Goal: Task Accomplishment & Management: Manage account settings

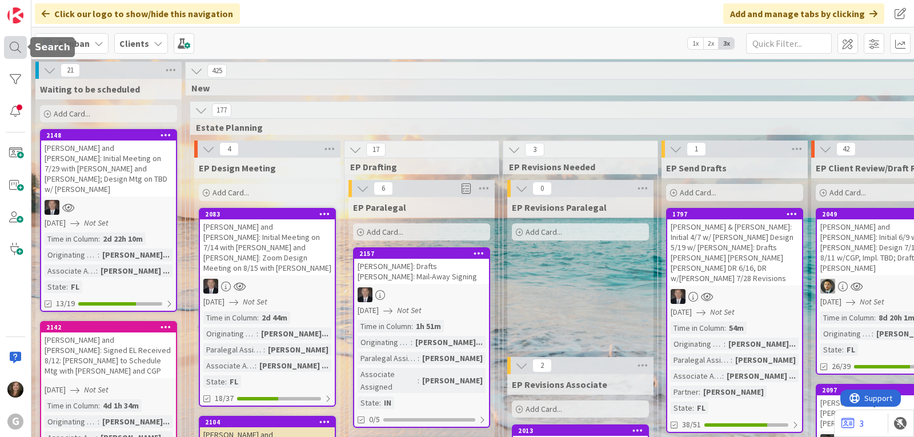
click at [9, 43] on div at bounding box center [15, 47] width 23 height 23
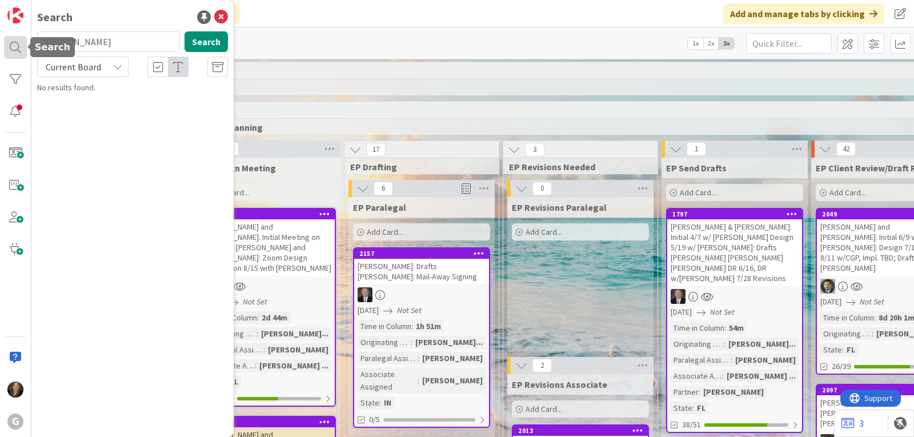
drag, startPoint x: 77, startPoint y: 41, endPoint x: 15, endPoint y: 37, distance: 61.8
click at [15, 37] on div "G Search [PERSON_NAME] Search Current Board No results found." at bounding box center [15, 218] width 31 height 437
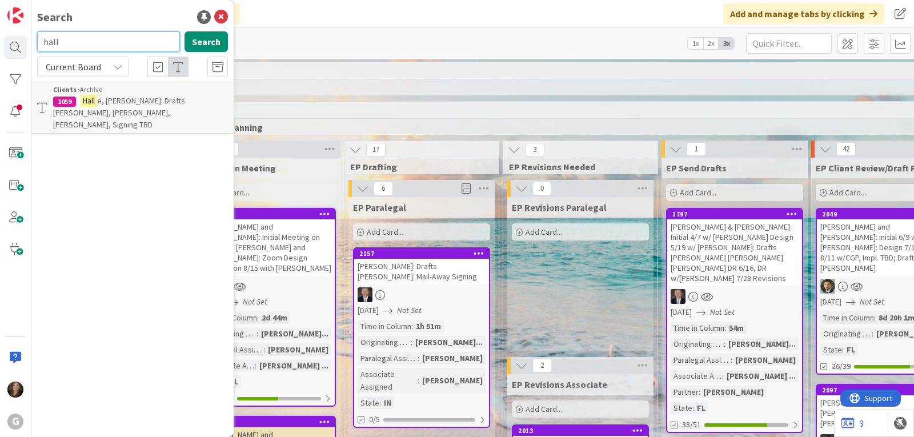
drag, startPoint x: 62, startPoint y: 40, endPoint x: 31, endPoint y: 40, distance: 31.4
click at [31, 40] on div "G Search hall Search Current Board Clients › Archive 1059 Hall e, [PERSON_NAME]…" at bounding box center [15, 218] width 31 height 437
type input "[PERSON_NAME]"
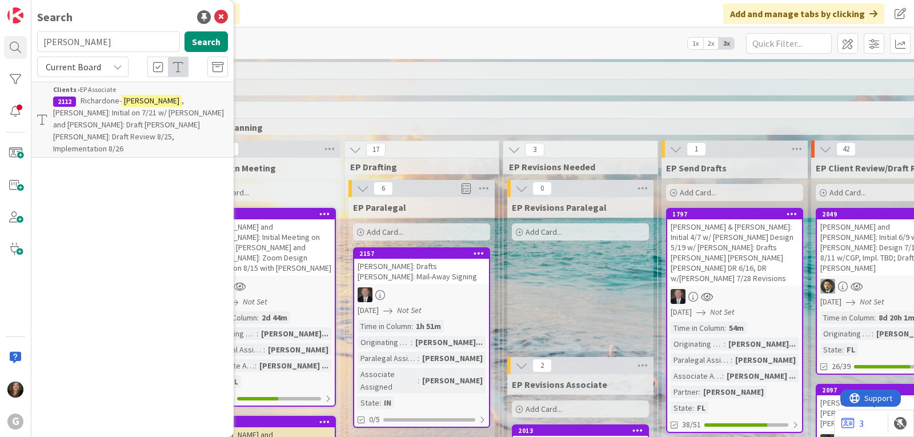
click at [82, 104] on span "Richardone-" at bounding box center [101, 100] width 41 height 10
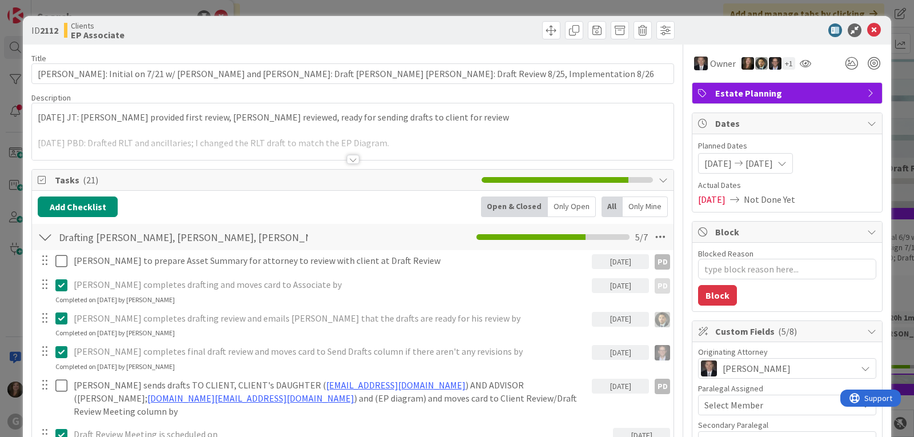
type textarea "x"
click at [868, 27] on icon at bounding box center [874, 30] width 14 height 14
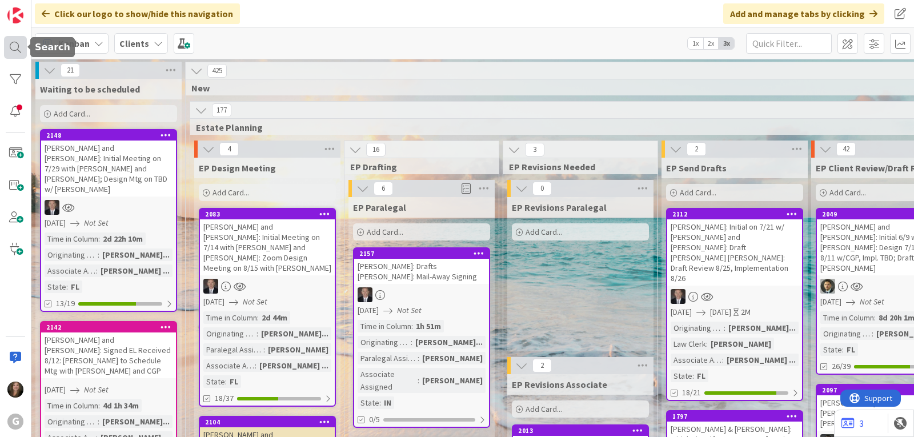
click at [13, 42] on div at bounding box center [15, 47] width 23 height 23
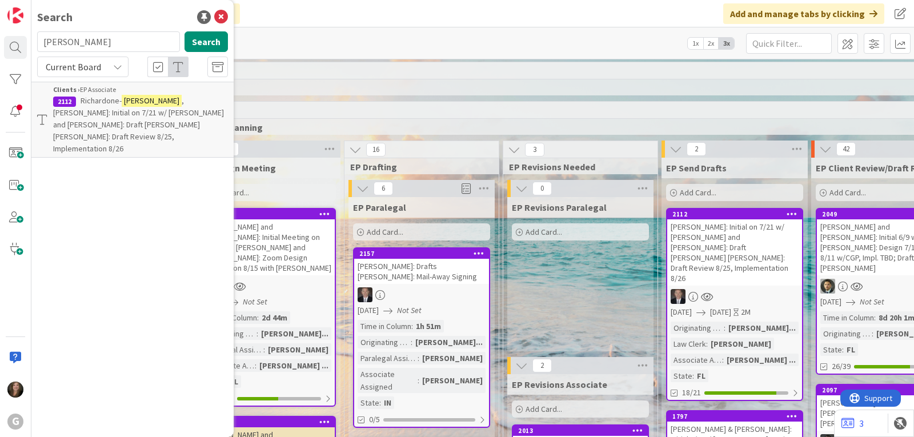
drag, startPoint x: 111, startPoint y: 37, endPoint x: 35, endPoint y: 34, distance: 76.6
click at [35, 34] on div "[PERSON_NAME] Search" at bounding box center [132, 43] width 205 height 25
type input "miles"
click at [123, 108] on span ", [PERSON_NAME] and [PERSON_NAME]: Initial Meeting on 7/14 with [PERSON_NAME] a…" at bounding box center [129, 118] width 153 height 46
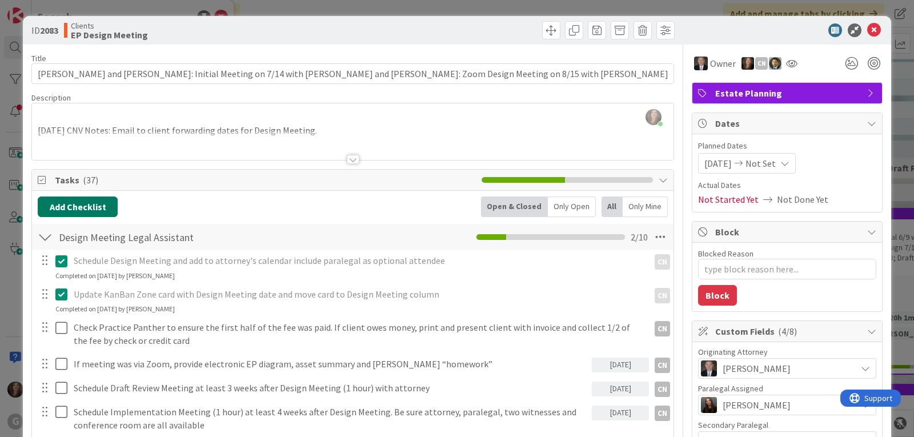
click at [101, 208] on button "Add Checklist" at bounding box center [78, 207] width 80 height 21
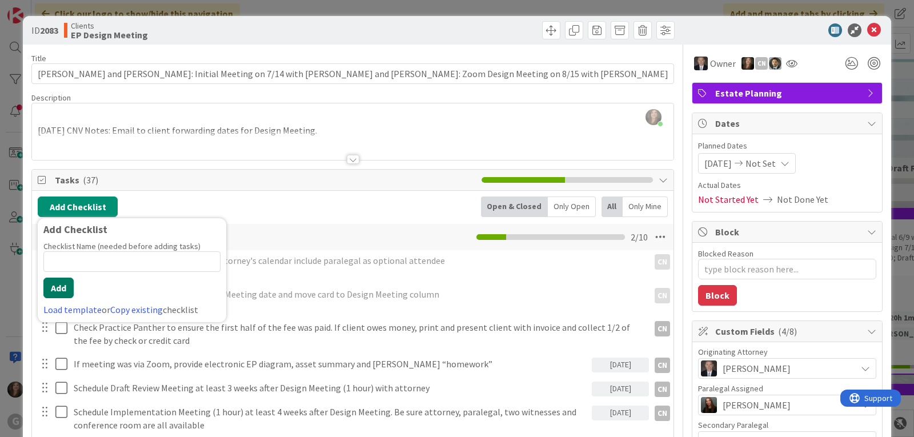
click at [58, 288] on button "Add" at bounding box center [58, 288] width 30 height 21
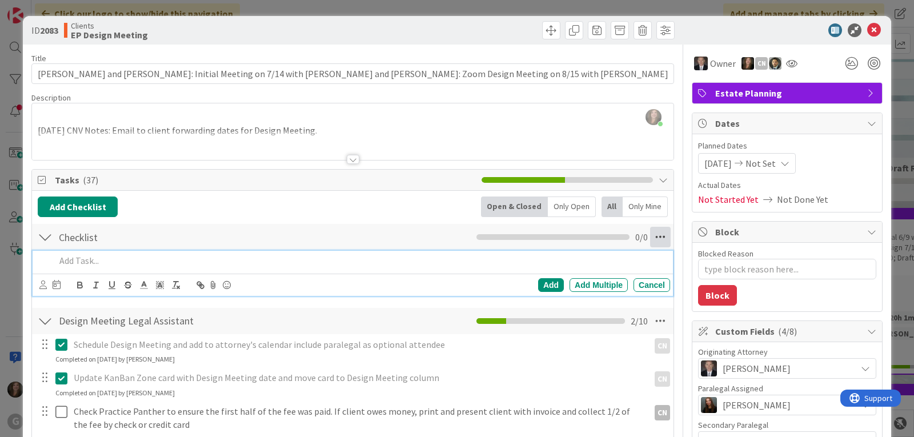
click at [656, 238] on icon at bounding box center [660, 237] width 21 height 21
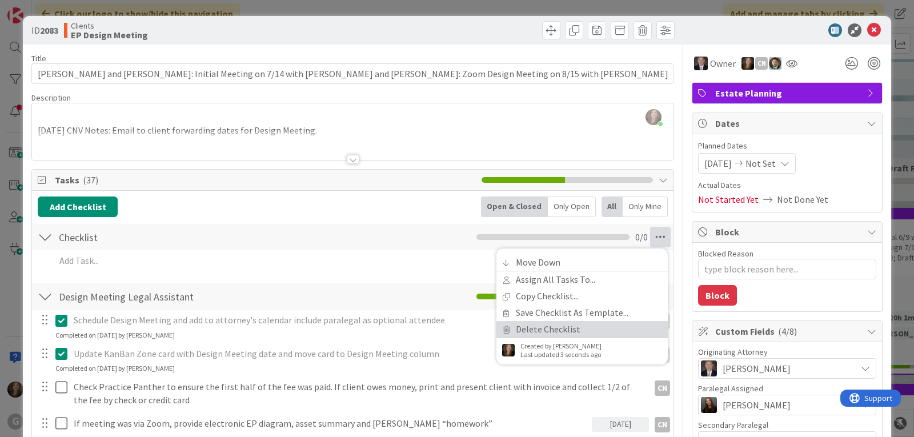
click at [523, 325] on link "Delete Checklist" at bounding box center [581, 329] width 171 height 17
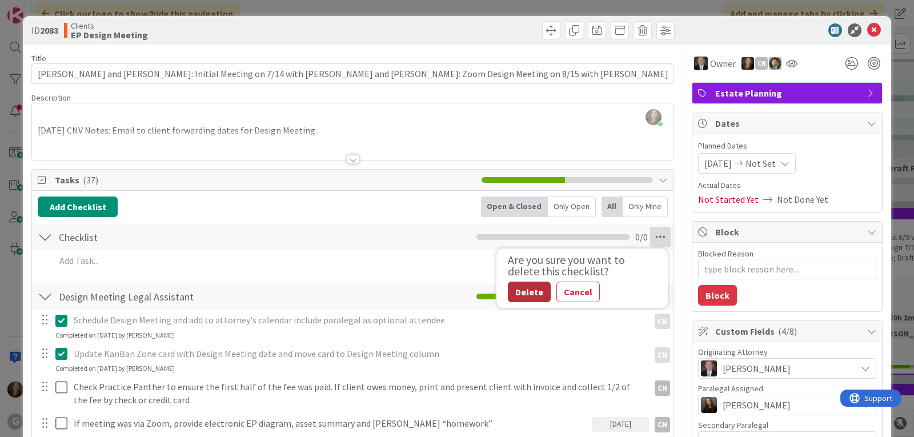
click at [526, 284] on button "Delete" at bounding box center [529, 292] width 43 height 21
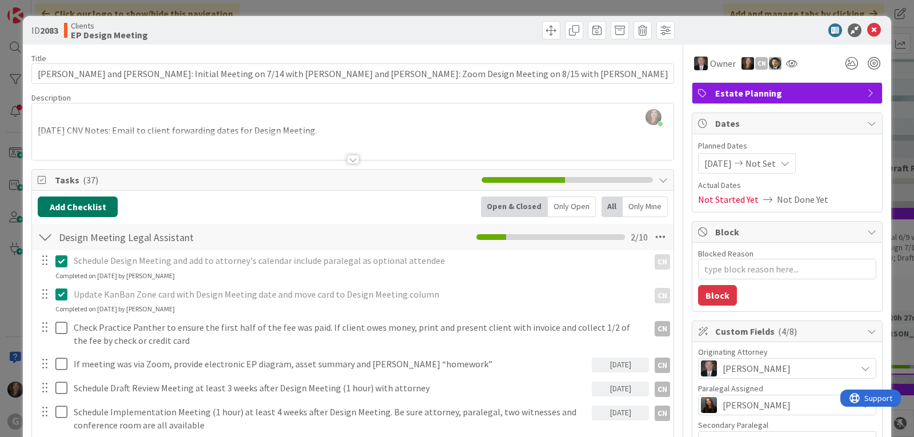
click at [101, 209] on button "Add Checklist" at bounding box center [78, 207] width 80 height 21
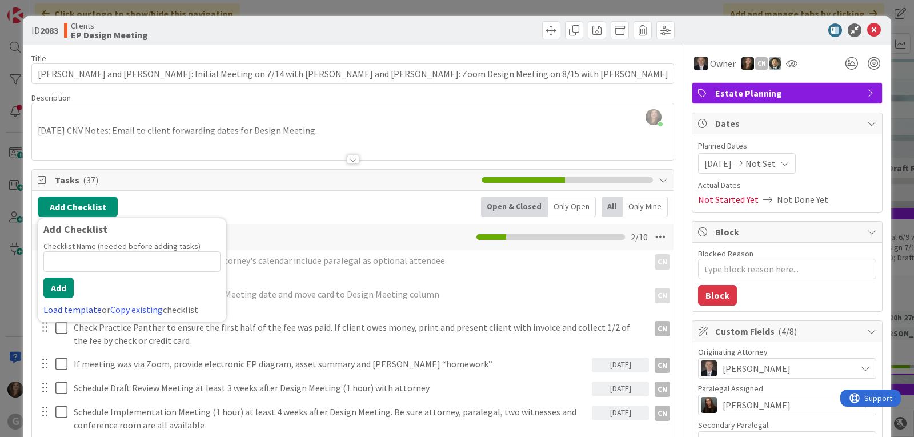
click at [51, 311] on link "Load template" at bounding box center [72, 309] width 58 height 11
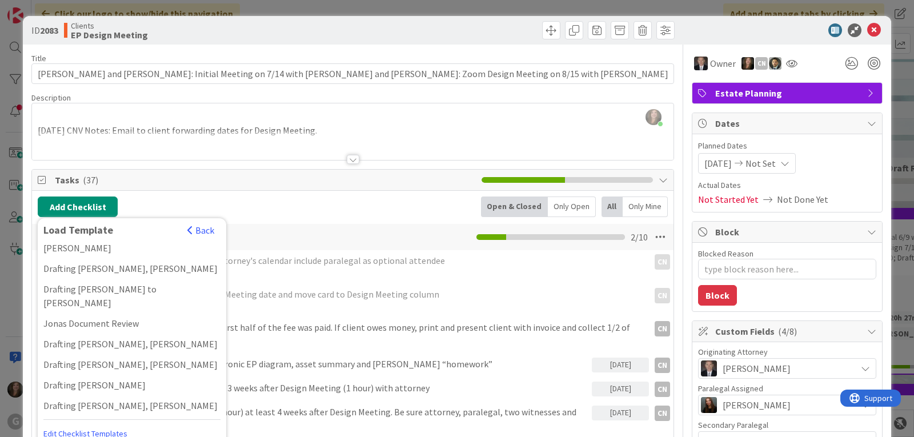
scroll to position [857, 0]
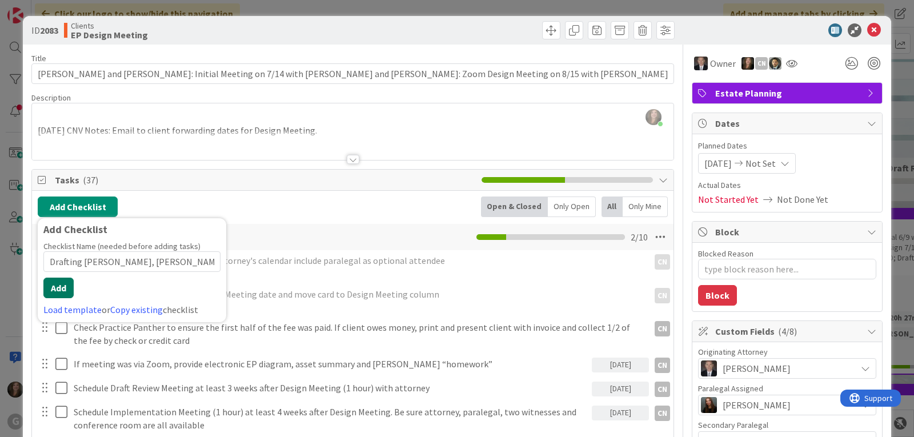
click at [65, 288] on button "Add" at bounding box center [58, 288] width 30 height 21
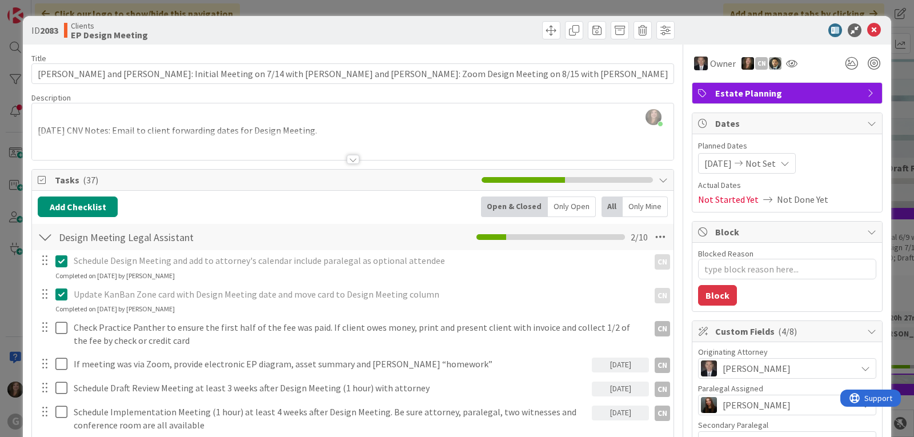
type textarea "x"
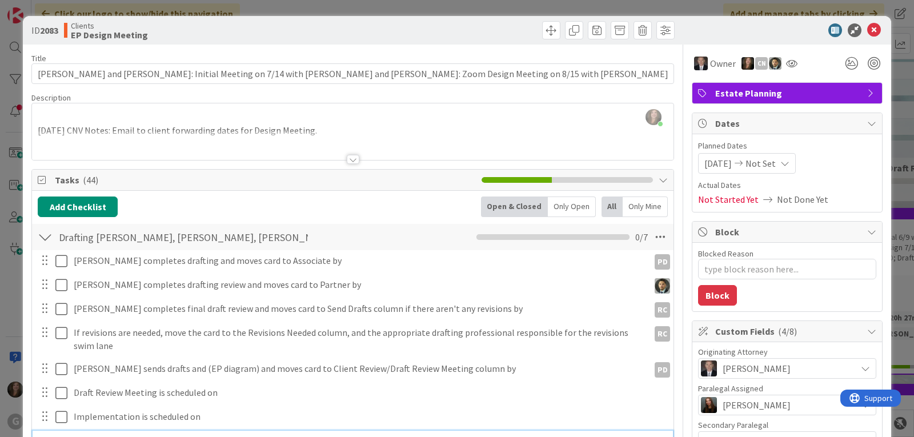
scroll to position [10, 0]
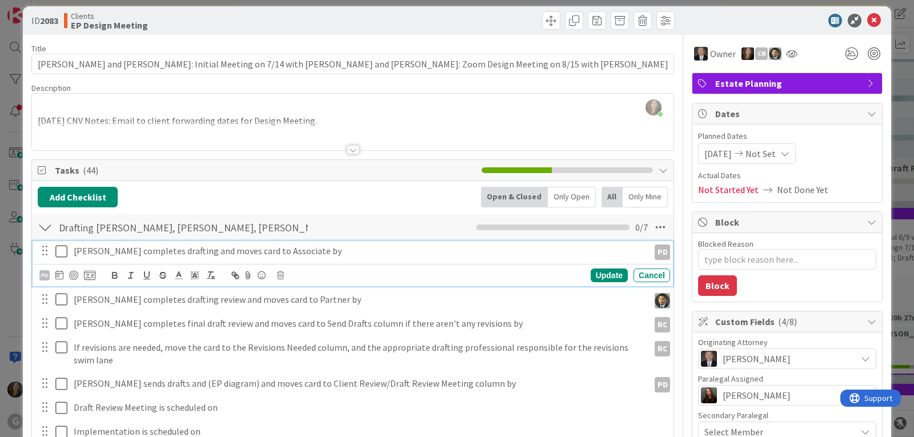
click at [117, 256] on p "[PERSON_NAME] completes drafting and moves card to Associate by" at bounding box center [359, 250] width 571 height 13
click at [61, 275] on icon at bounding box center [59, 274] width 8 height 9
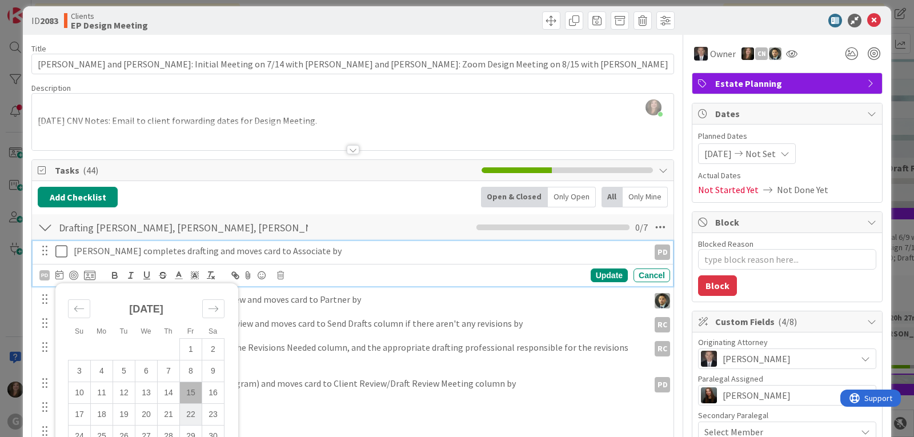
click at [190, 411] on td "22" at bounding box center [191, 414] width 22 height 22
type input "[DATE]"
type textarea "x"
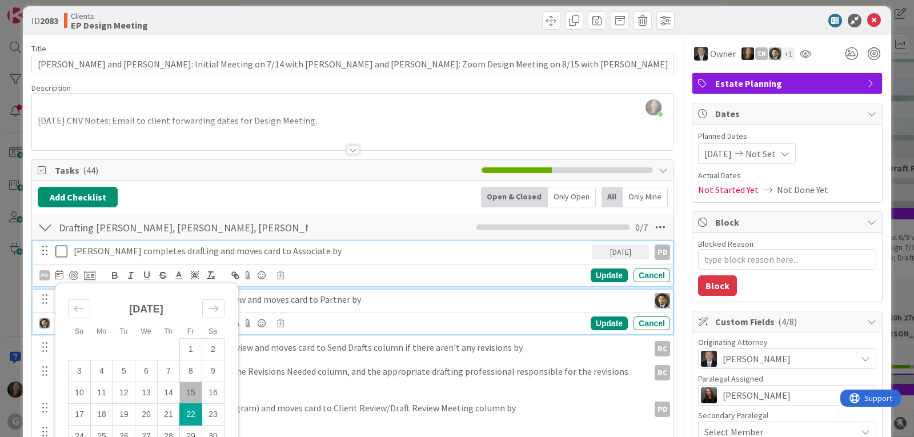
click at [293, 301] on p "[PERSON_NAME] completes drafting review and moves card to Partner by" at bounding box center [359, 299] width 571 height 13
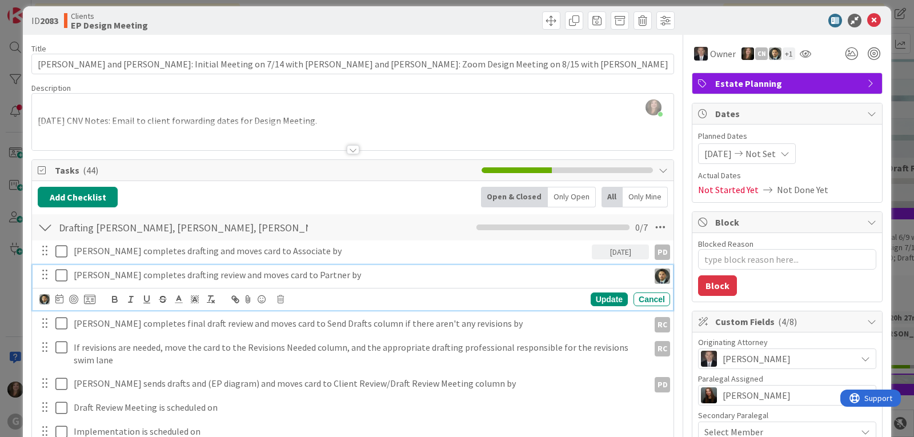
scroll to position [0, 0]
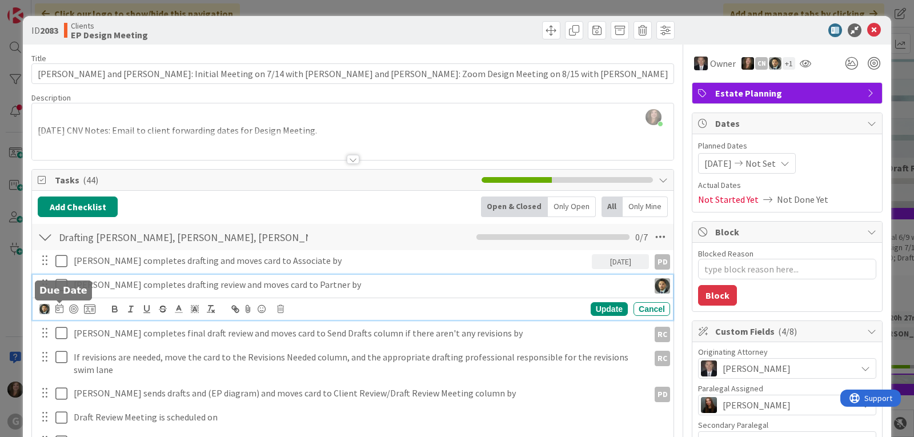
click at [59, 308] on icon at bounding box center [59, 308] width 8 height 9
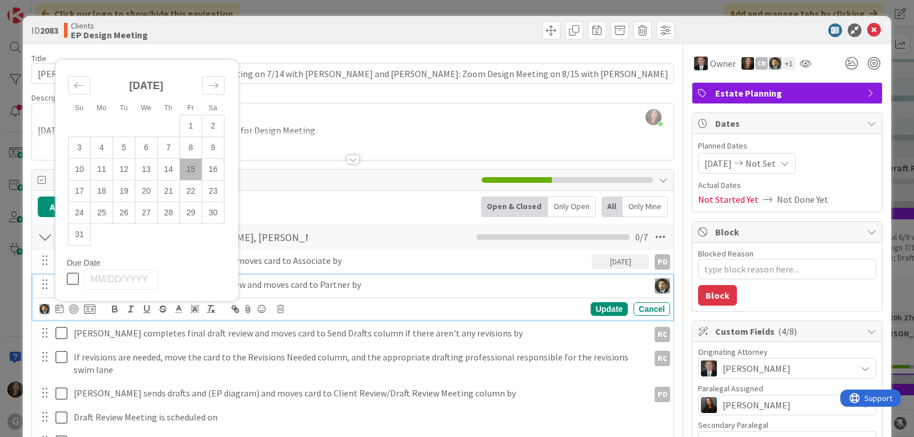
scroll to position [57, 0]
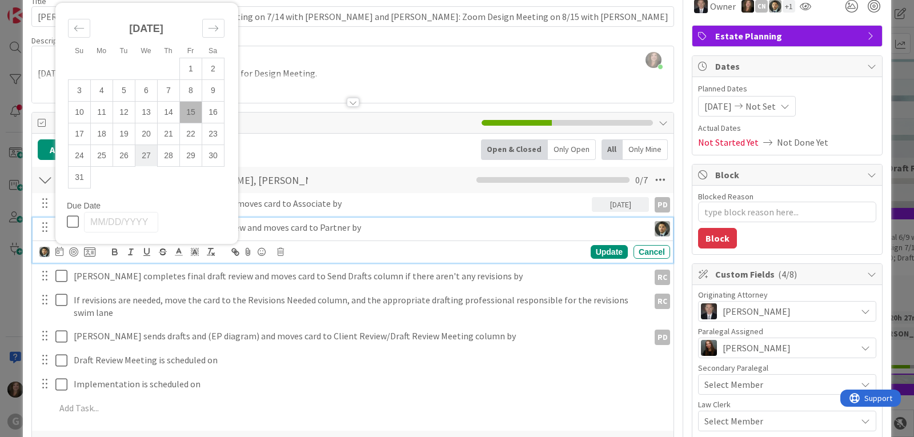
click at [142, 156] on td "27" at bounding box center [146, 156] width 22 height 22
type input "[DATE]"
type textarea "x"
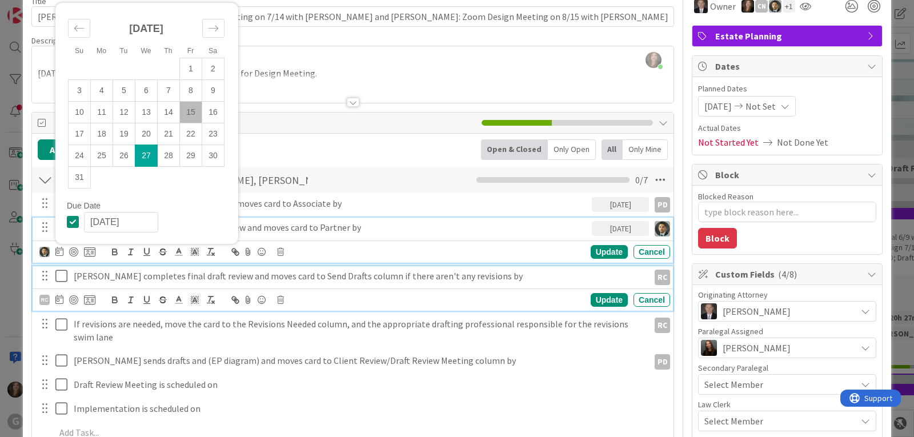
click at [163, 279] on p "[PERSON_NAME] completes final draft review and moves card to Send Drafts column…" at bounding box center [359, 276] width 571 height 13
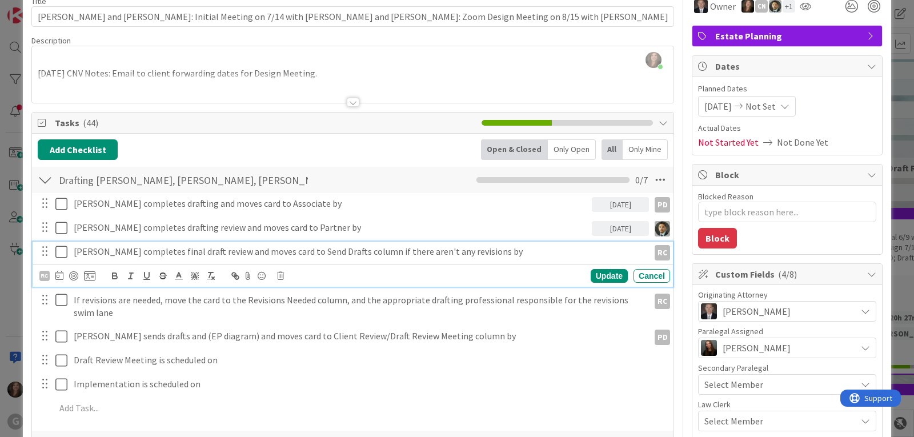
scroll to position [33, 0]
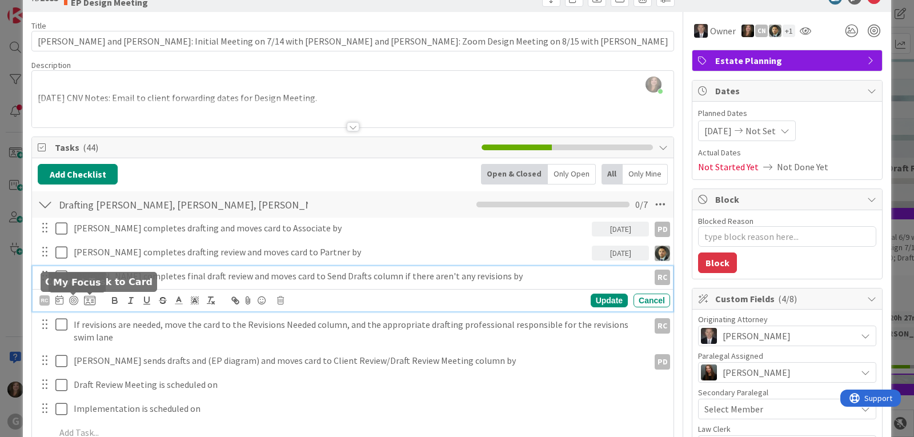
click at [57, 301] on icon at bounding box center [59, 299] width 8 height 9
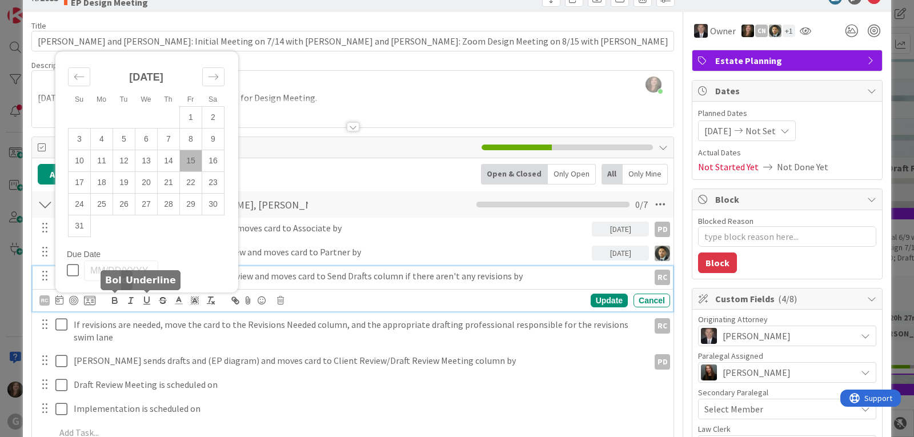
scroll to position [90, 0]
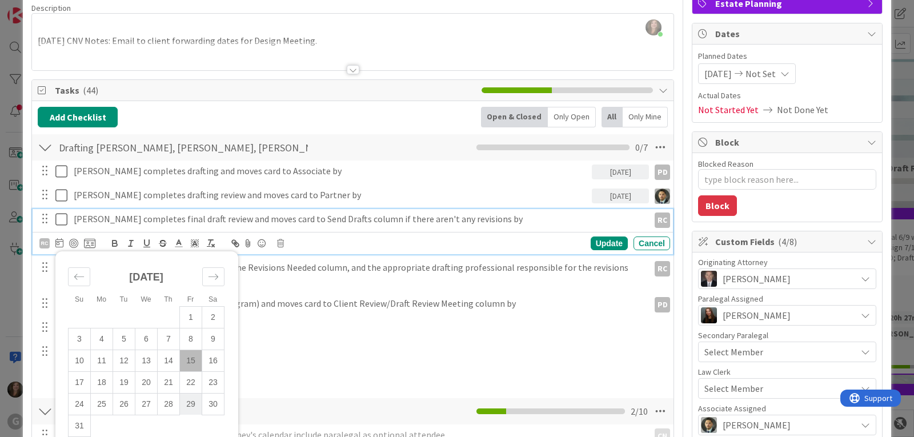
click at [185, 407] on td "29" at bounding box center [191, 404] width 22 height 22
type input "[DATE]"
type textarea "x"
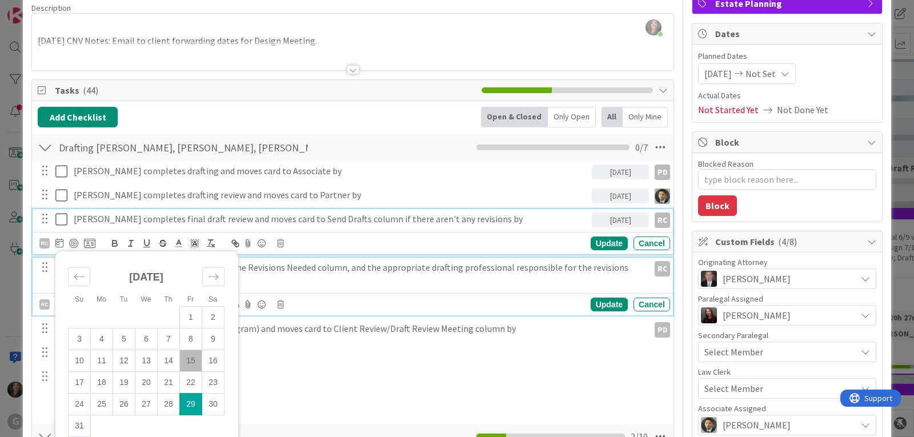
click at [272, 264] on p "If revisions are needed, move the card to the Revisions Needed column, and the …" at bounding box center [359, 274] width 571 height 26
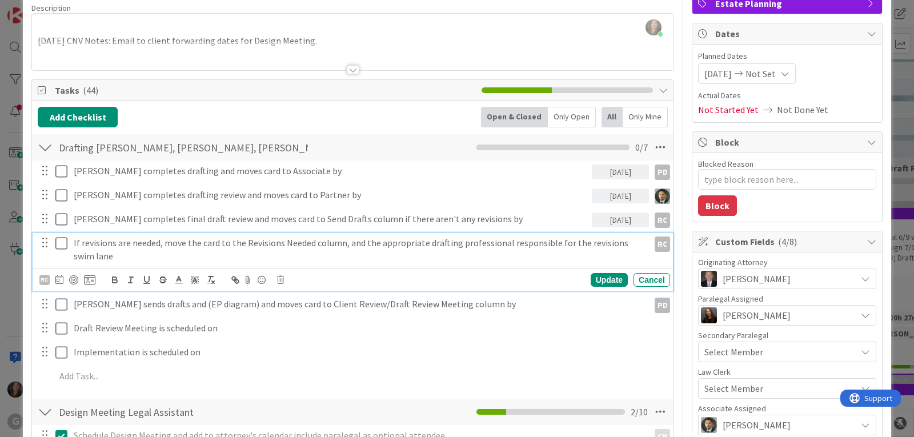
scroll to position [65, 0]
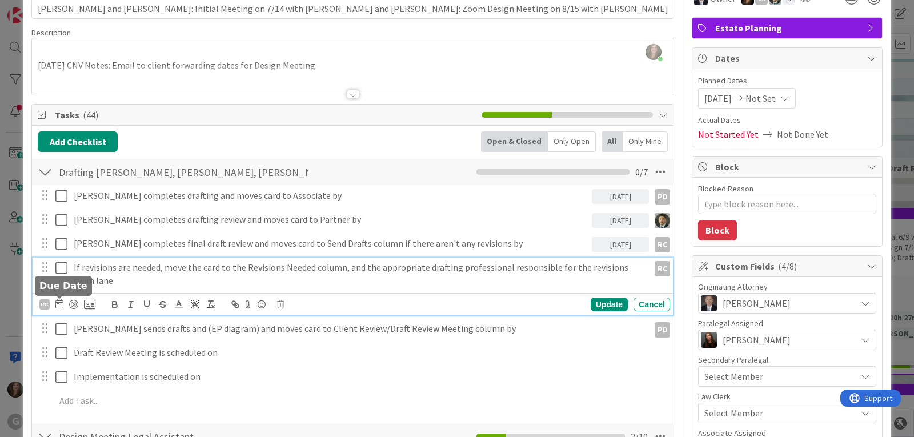
click at [60, 304] on icon at bounding box center [59, 303] width 8 height 9
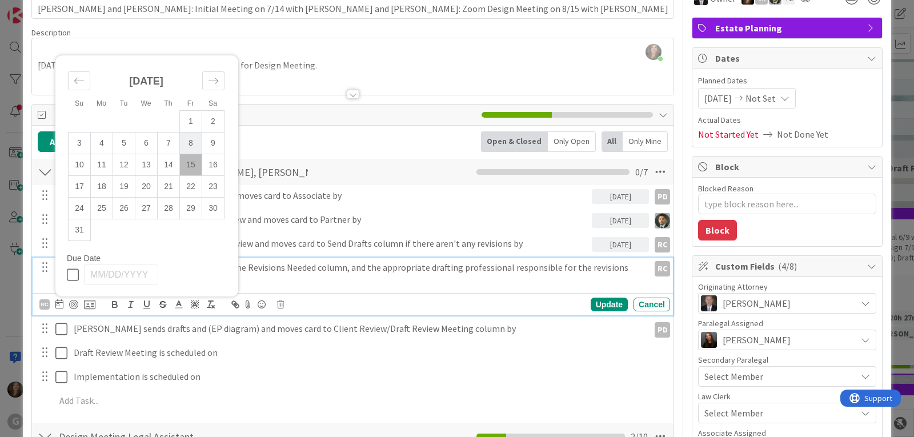
scroll to position [122, 0]
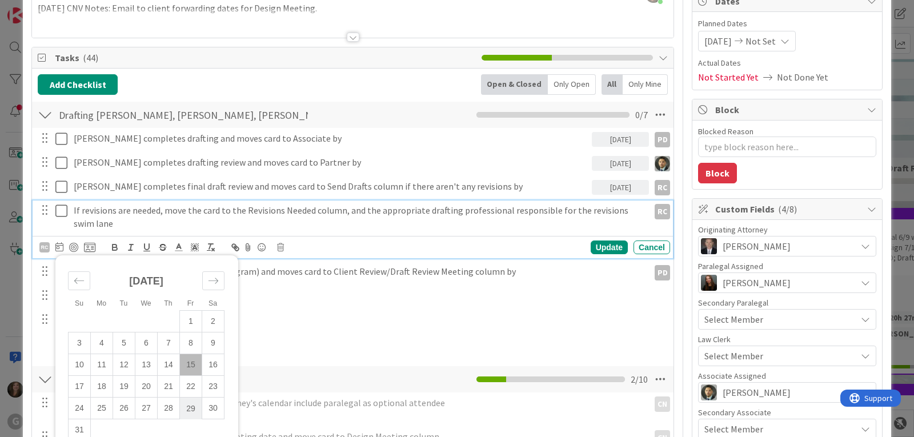
click at [194, 411] on td "29" at bounding box center [191, 409] width 22 height 22
type input "[DATE]"
type textarea "x"
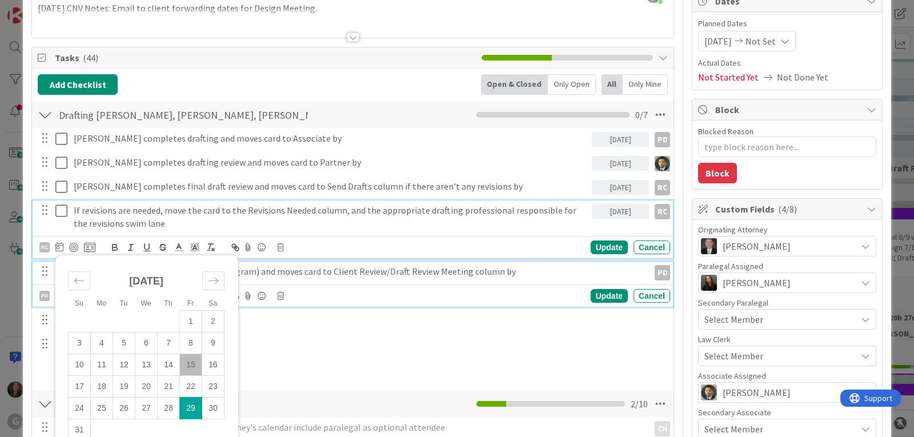
click at [326, 268] on p "[PERSON_NAME] sends drafts and (EP diagram) and moves card to Client Review/Dra…" at bounding box center [359, 271] width 571 height 13
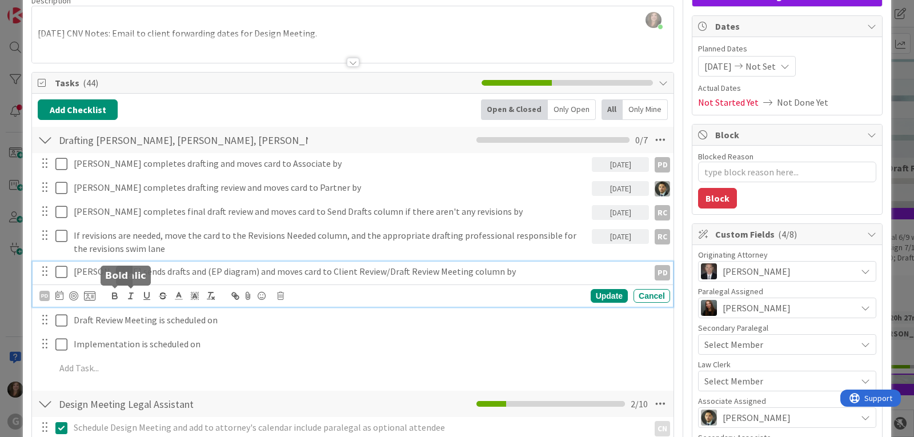
click at [55, 296] on icon at bounding box center [59, 295] width 8 height 9
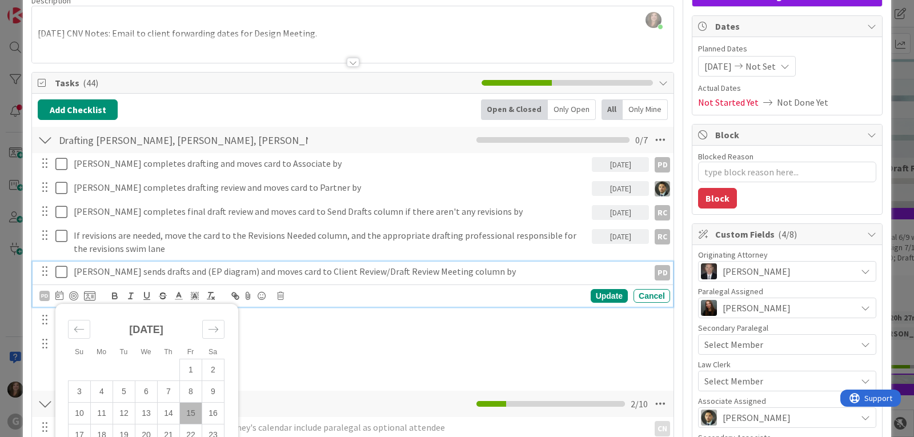
scroll to position [154, 0]
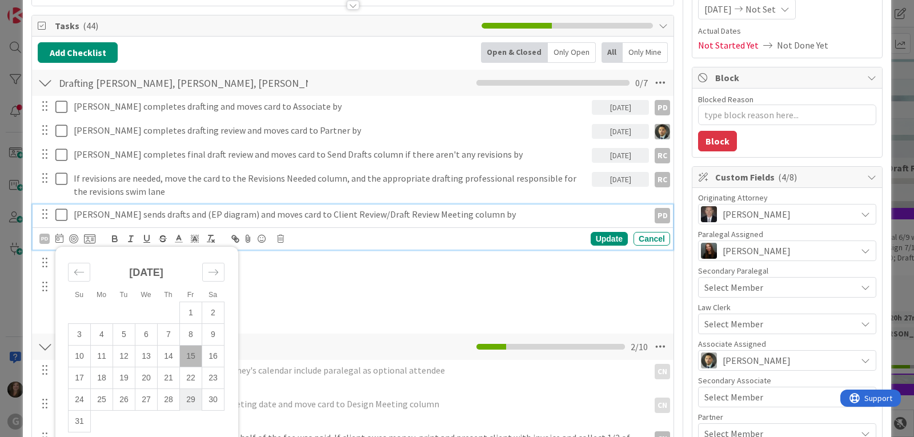
click at [183, 395] on td "29" at bounding box center [191, 400] width 22 height 22
type input "[DATE]"
click at [592, 238] on div "Update" at bounding box center [609, 239] width 37 height 14
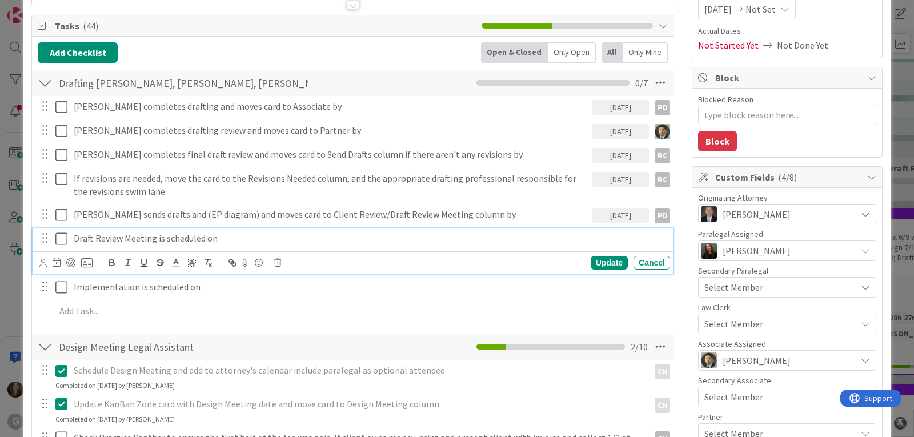
click at [130, 242] on p "Draft Review Meeting is scheduled on" at bounding box center [370, 238] width 592 height 13
click at [45, 262] on icon at bounding box center [42, 263] width 7 height 9
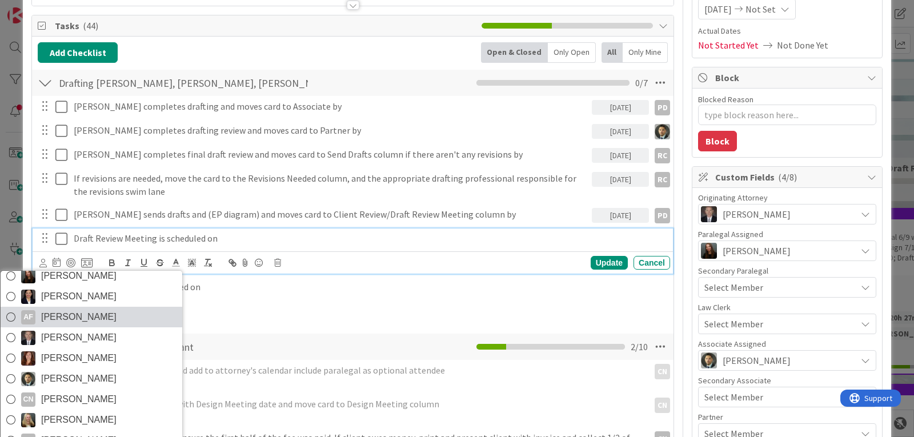
scroll to position [57, 0]
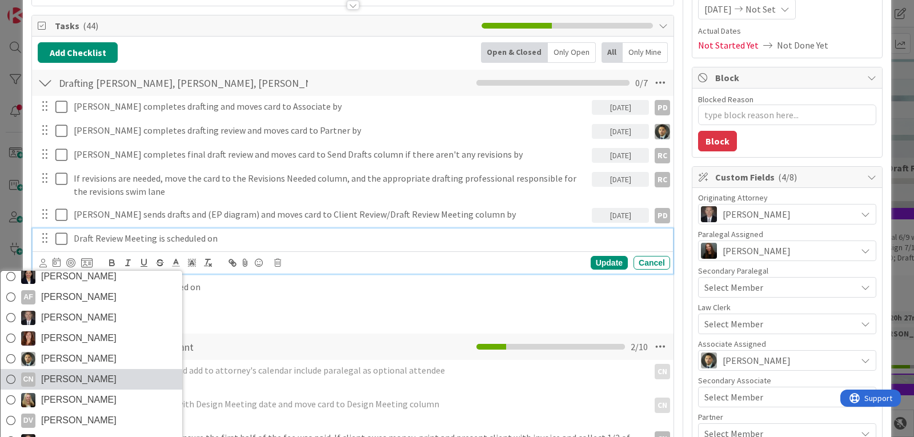
click at [100, 377] on span "[PERSON_NAME]" at bounding box center [78, 379] width 75 height 17
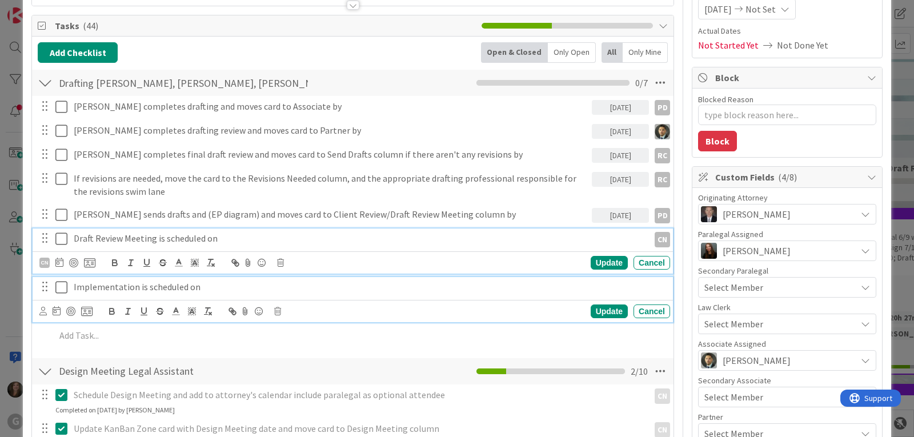
click at [132, 284] on p "Implementation is scheduled on" at bounding box center [370, 286] width 592 height 13
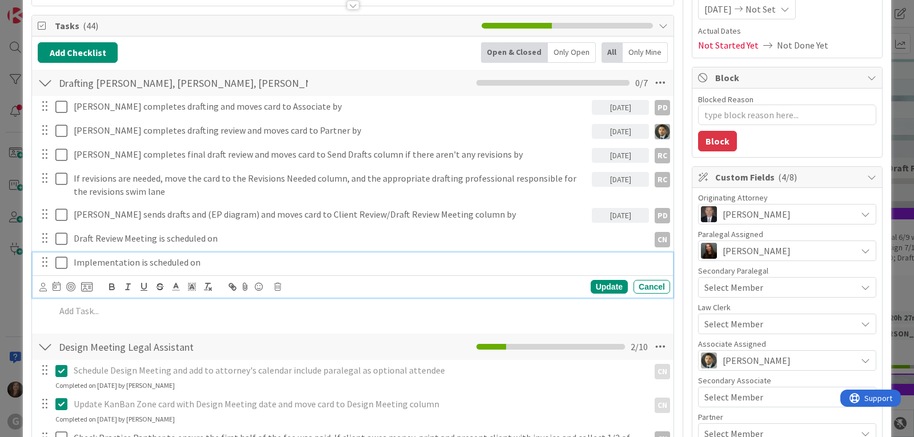
scroll to position [130, 0]
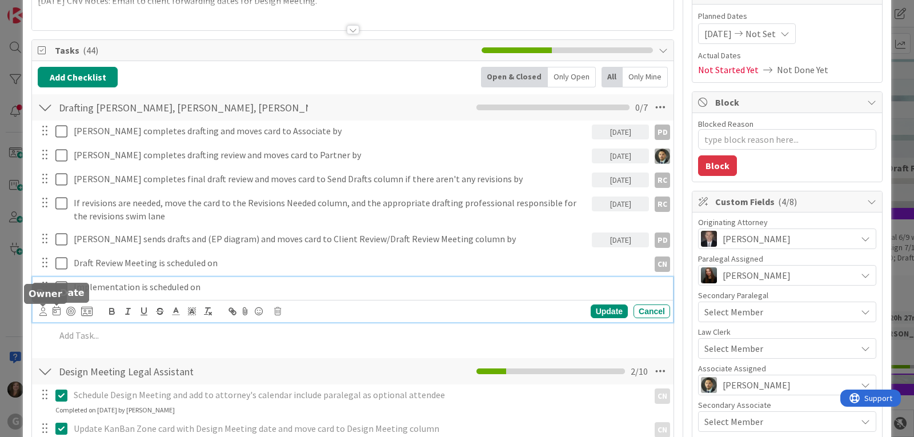
click at [40, 314] on icon at bounding box center [42, 311] width 7 height 9
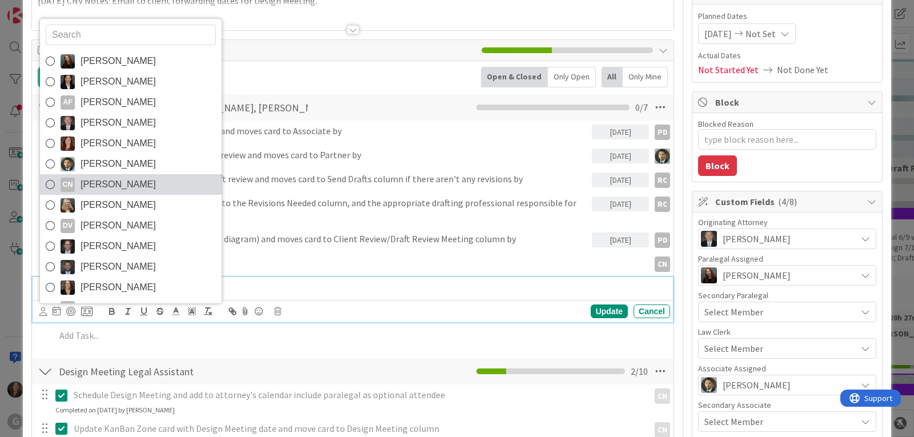
click at [139, 183] on span "[PERSON_NAME]" at bounding box center [118, 184] width 75 height 17
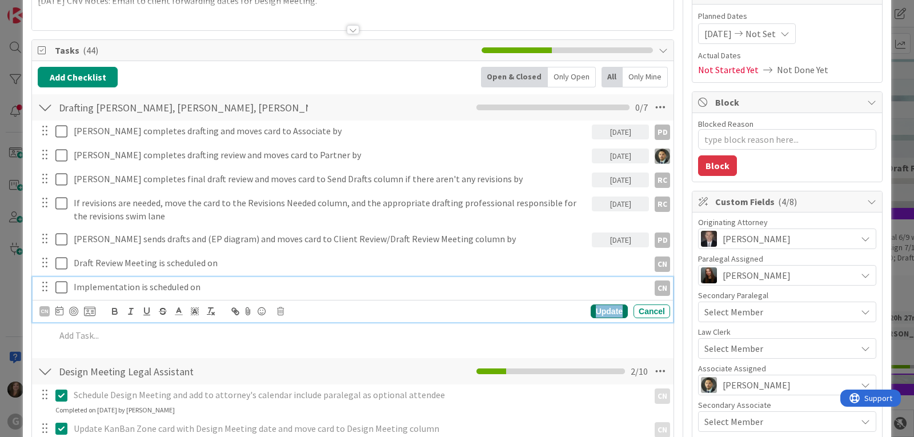
click at [596, 306] on div "Update" at bounding box center [609, 311] width 37 height 14
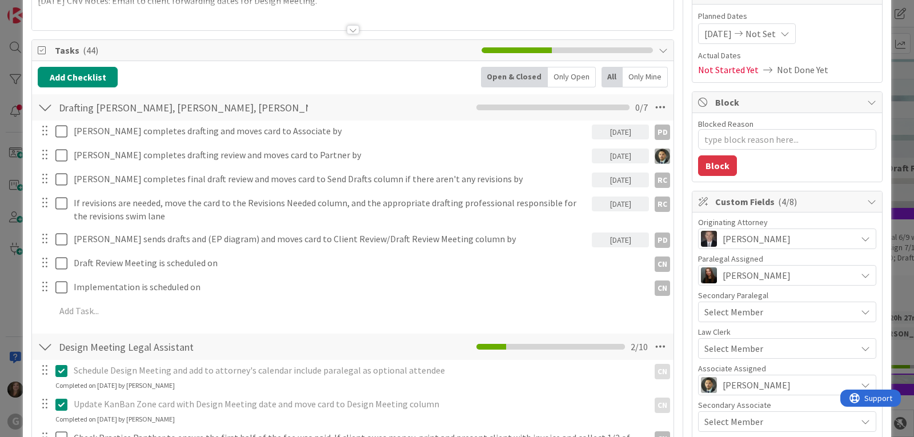
click at [772, 349] on div "Select Member" at bounding box center [780, 349] width 152 height 14
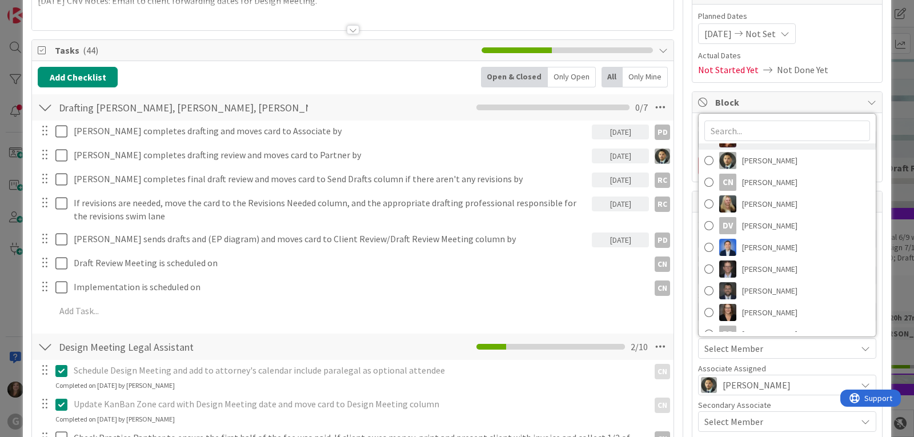
scroll to position [114, 0]
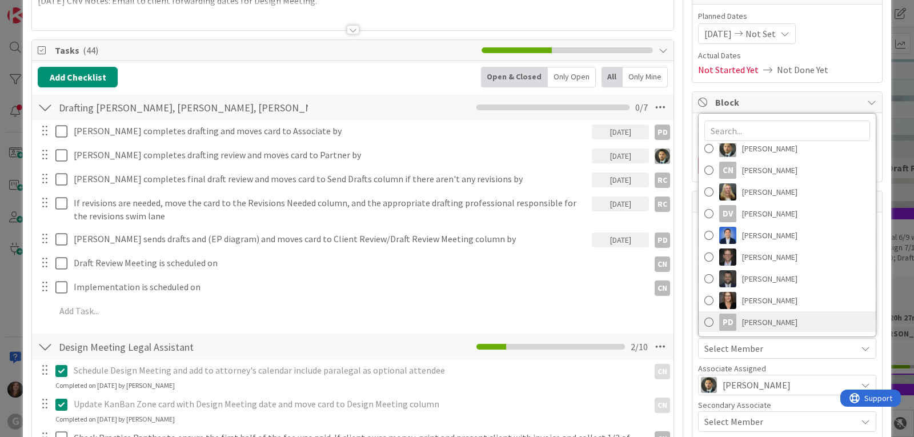
click at [756, 326] on span "[PERSON_NAME]" at bounding box center [769, 322] width 55 height 17
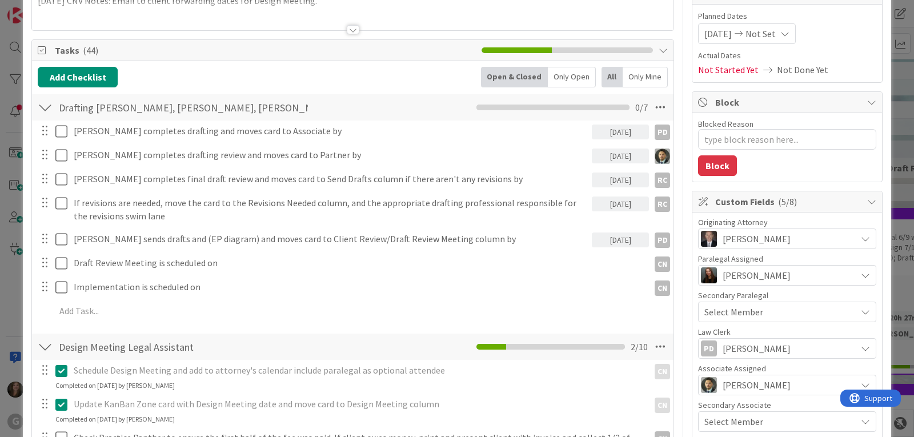
scroll to position [244, 0]
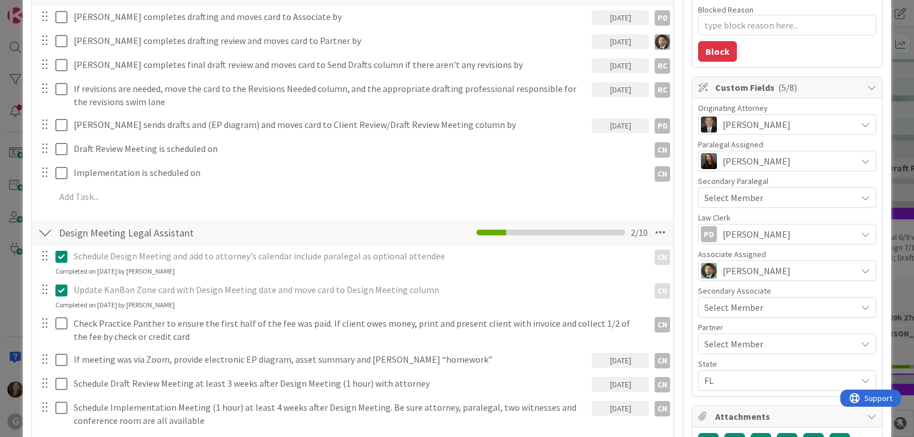
click at [733, 343] on span "Select Member" at bounding box center [733, 344] width 59 height 14
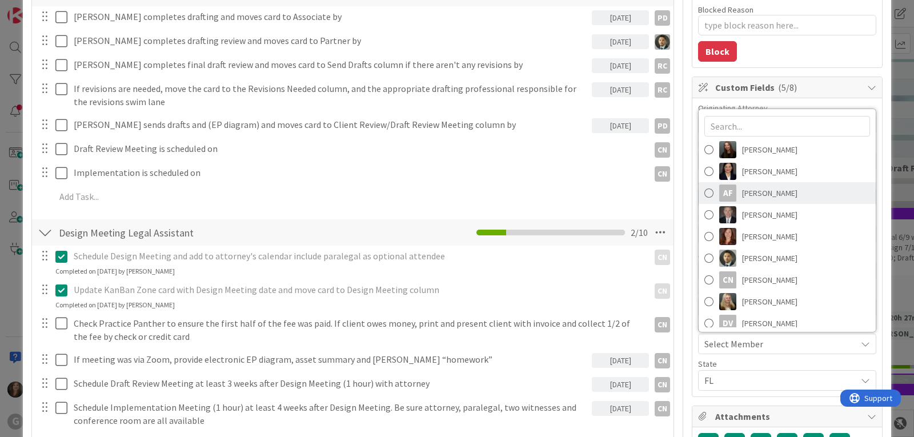
scroll to position [159, 0]
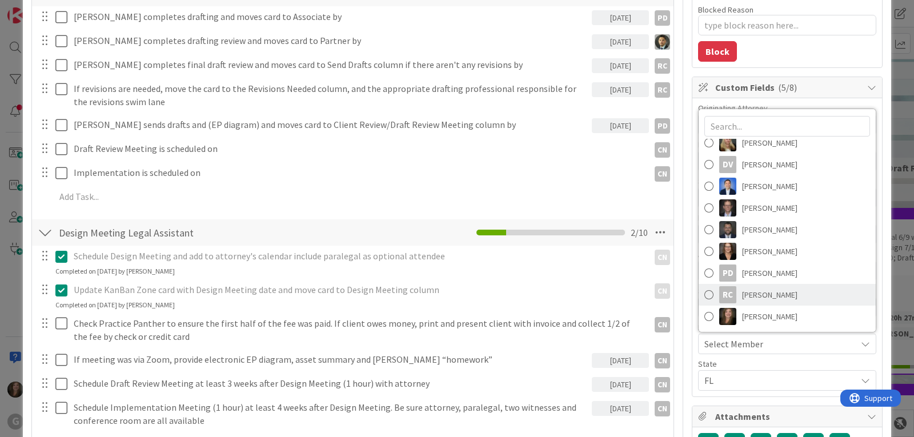
click at [731, 290] on link "RC [PERSON_NAME]" at bounding box center [787, 295] width 177 height 22
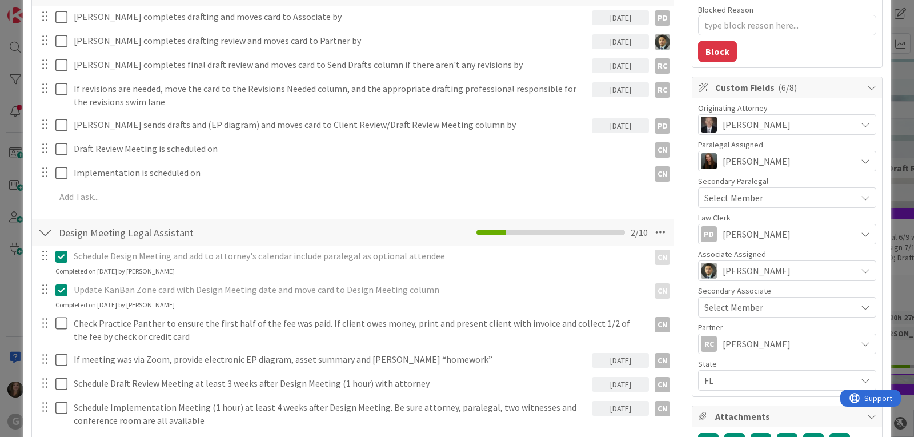
type textarea "x"
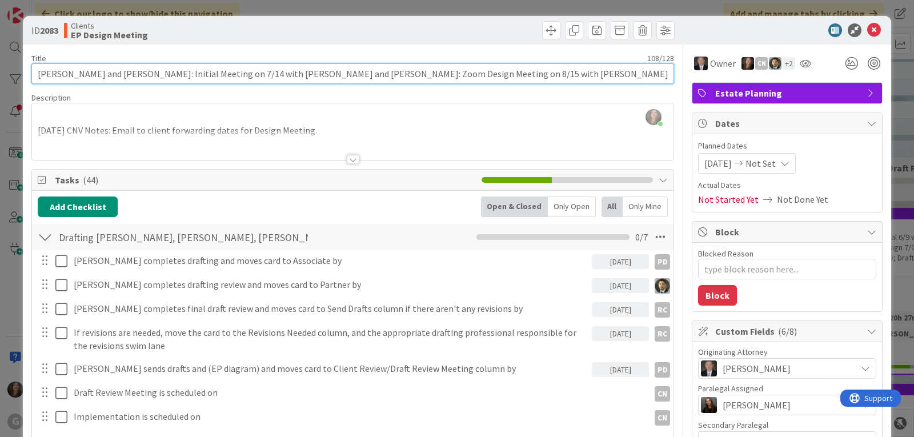
click at [464, 76] on input "[PERSON_NAME] and [PERSON_NAME]: Initial Meeting on 7/14 with [PERSON_NAME] and…" at bounding box center [352, 73] width 643 height 21
click at [156, 75] on input "[PERSON_NAME] and [PERSON_NAME]: Initial Meeting on 7/14 with [PERSON_NAME] and…" at bounding box center [352, 73] width 643 height 21
type input "[PERSON_NAME] and [PERSON_NAME]: Initial ing on 7/14 with [PERSON_NAME] and [PE…"
type textarea "x"
type input "[PERSON_NAME] and [PERSON_NAME]: Initial ng on 7/14 with [PERSON_NAME] and [PER…"
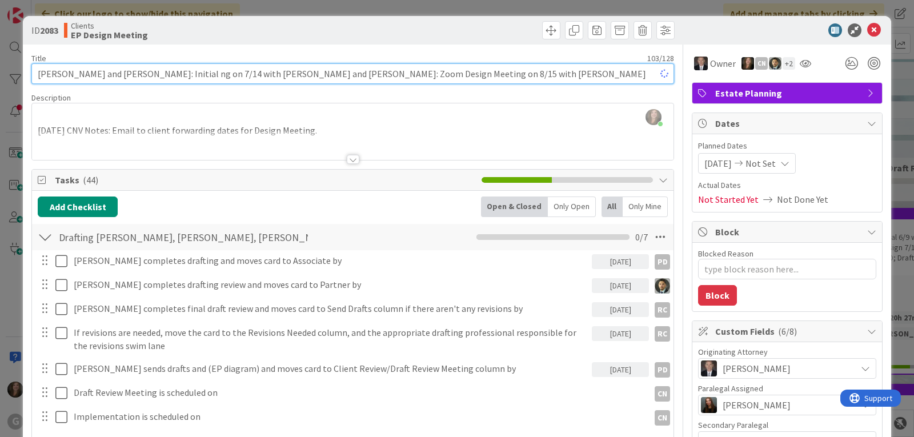
type textarea "x"
type input "[PERSON_NAME] and [PERSON_NAME]: Initial on 7/14 with [PERSON_NAME] and [PERSON…"
type textarea "x"
click at [316, 73] on input "[PERSON_NAME] and [PERSON_NAME]: Initial on 7/14 with [PERSON_NAME] and [PERSON…" at bounding box center [352, 73] width 643 height 21
type input "[PERSON_NAME] and [PERSON_NAME]: Initial on 7/14 with [PERSON_NAME] and [PERSON…"
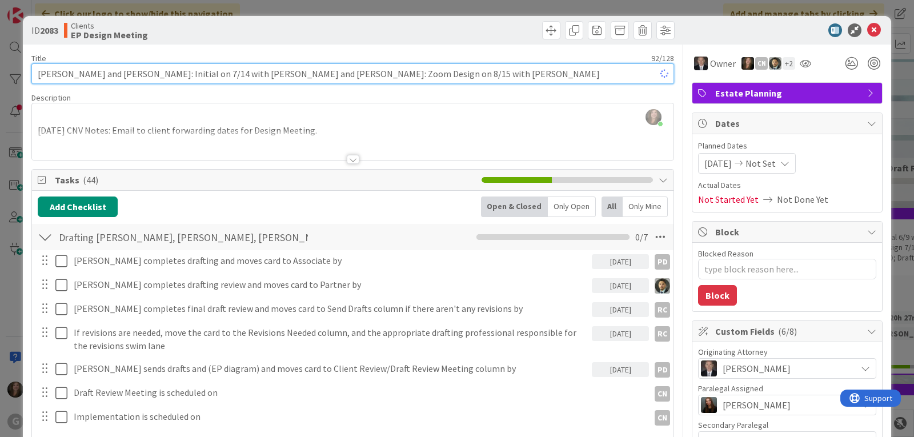
type textarea "x"
click at [354, 76] on input "[PERSON_NAME] and [PERSON_NAME]: Initial on 7/14 with [PERSON_NAME] and [PERSON…" at bounding box center [352, 73] width 643 height 21
type input "[PERSON_NAME] and [PERSON_NAME]: Initial on 7/14 with [PERSON_NAME] and [PERSON…"
type textarea "x"
click at [192, 75] on input "[PERSON_NAME] and [PERSON_NAME]: Initial on 7/14 with [PERSON_NAME] and [PERSON…" at bounding box center [352, 73] width 643 height 21
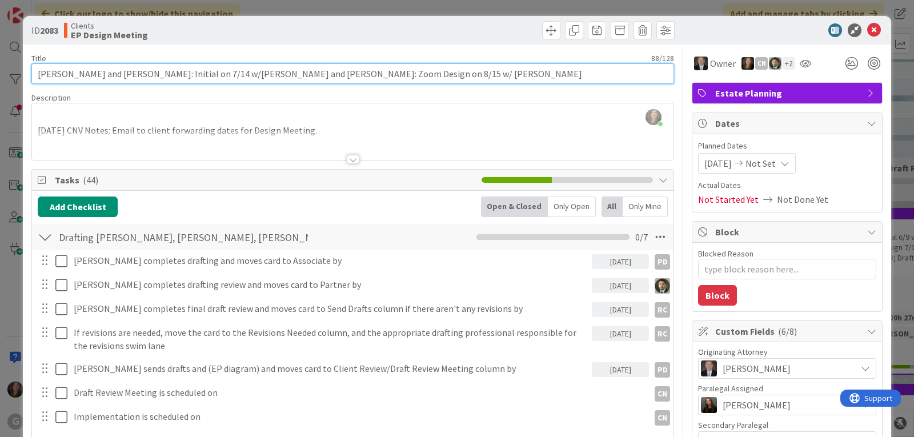
type input "[PERSON_NAME] and [PERSON_NAME]: Initial on 7/14 w/ [PERSON_NAME] and [PERSON_N…"
type textarea "x"
click at [221, 77] on input "[PERSON_NAME] and [PERSON_NAME]: Initial on 7/14 w/ [PERSON_NAME] and [PERSON_N…" at bounding box center [352, 73] width 643 height 21
type input "[PERSON_NAME] and [PERSON_NAME]: Initial on 7/14 w/ [PERSON_NAME] &and [PERSON_…"
type textarea "x"
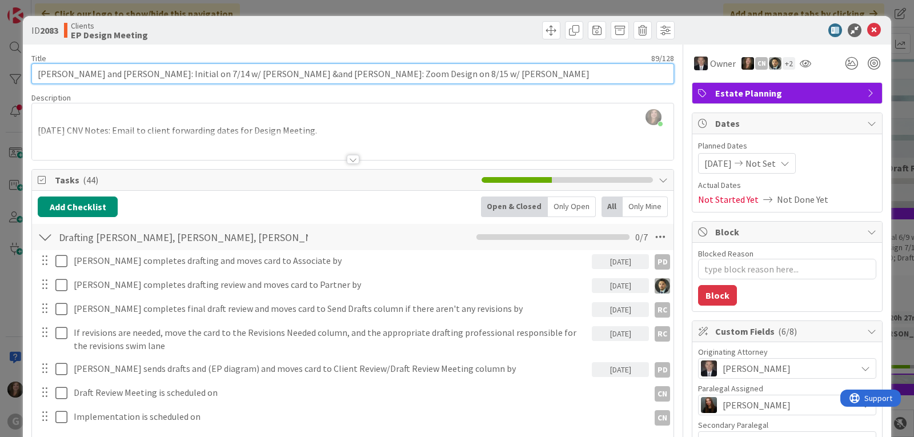
type input "[PERSON_NAME] and [PERSON_NAME]: Initial on 7/14 w/ [PERSON_NAME] &nd [PERSON_N…"
type textarea "x"
type input "[PERSON_NAME] and [PERSON_NAME]: Initial on 7/14 w/ [PERSON_NAME] & [PERSON_NAM…"
type textarea "x"
click at [389, 73] on input "[PERSON_NAME] and [PERSON_NAME]: Initial on 7/14 w/ [PERSON_NAME] & [PERSON_NAM…" at bounding box center [352, 73] width 643 height 21
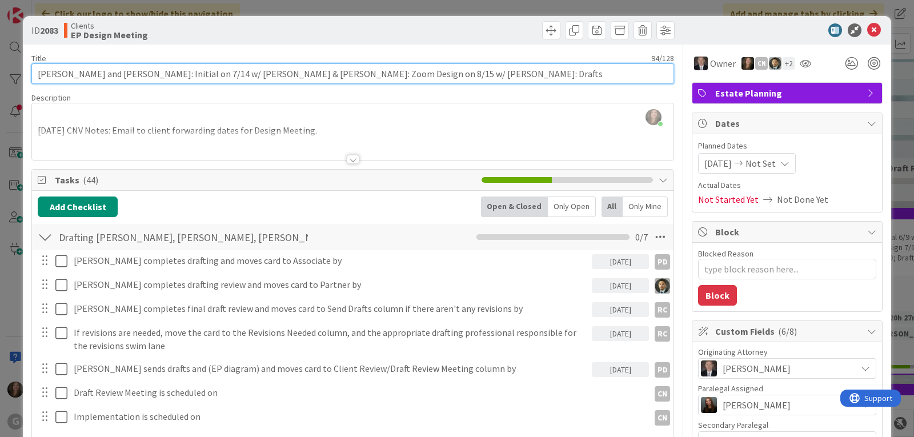
type input "[PERSON_NAME] and [PERSON_NAME]: Initial on 7/14 w/ [PERSON_NAME] & [PERSON_NAM…"
type textarea "x"
type input "[PERSON_NAME] and [PERSON_NAME]: Initial on 7/14 w/ [PERSON_NAME] & [PERSON_NAM…"
type textarea "x"
type input "[PERSON_NAME] and [PERSON_NAME]: Initial on 7/14 w/ [PERSON_NAME] & [PERSON_NAM…"
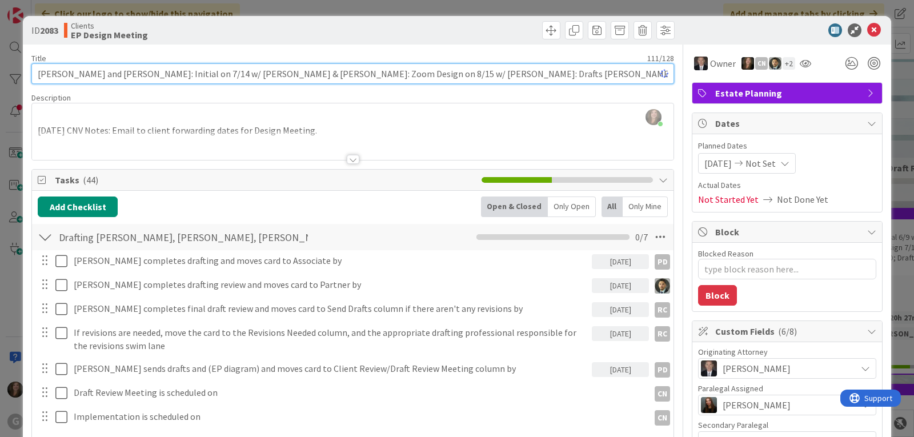
type textarea "x"
type input "[PERSON_NAME] and [PERSON_NAME]: Initial on 7/14 w/ [PERSON_NAME] & [PERSON_NAM…"
type textarea "x"
type input "[PERSON_NAME] and [PERSON_NAME]: Initial on 7/14 w/ [PERSON_NAME] & [PERSON_NAM…"
type textarea "x"
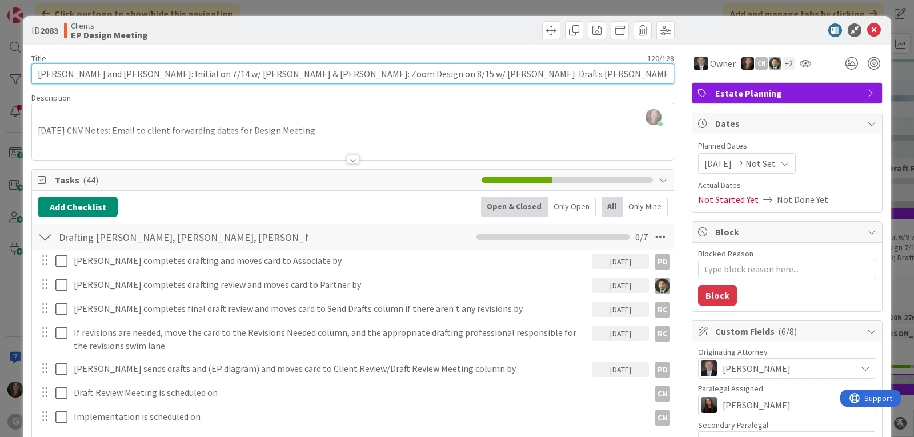
type input "[PERSON_NAME] and [PERSON_NAME]: Initial on 7/14 w/ [PERSON_NAME] & [PERSON_NAM…"
type textarea "x"
type input "[PERSON_NAME] and [PERSON_NAME]: Initial on 7/14 w/ [PERSON_NAME] & [PERSON_NAM…"
type textarea "x"
type input "[PERSON_NAME] and [PERSON_NAME]: Initial on 7/14 w/ [PERSON_NAME] & [PERSON_NAM…"
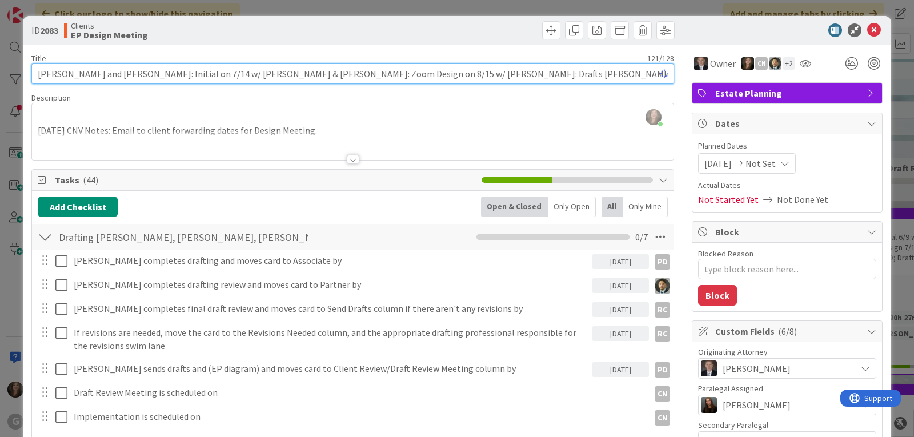
type textarea "x"
type input "[PERSON_NAME] and [PERSON_NAME]: Initial on 7/14 w/ [PERSON_NAME] & [PERSON_NAM…"
type textarea "x"
type input "[PERSON_NAME] and [PERSON_NAME]: Initial on 7/14 w/ [PERSON_NAME] & [PERSON_NAM…"
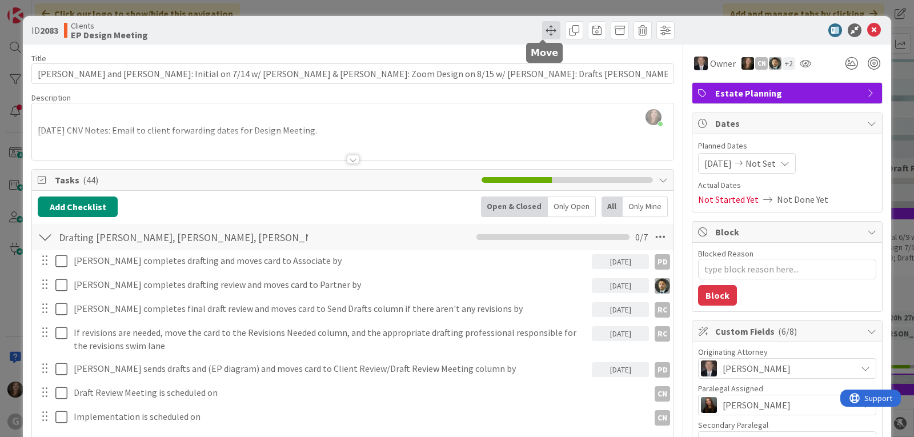
click at [542, 31] on span at bounding box center [551, 30] width 18 height 18
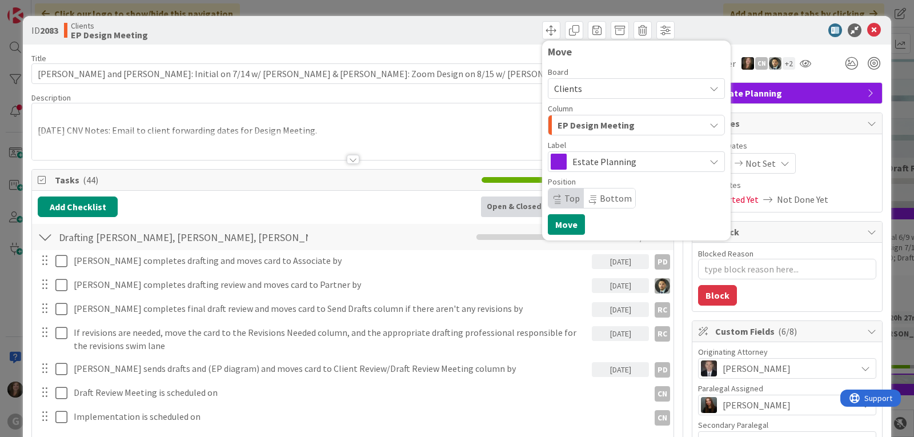
click at [620, 122] on span "EP Design Meeting" at bounding box center [596, 125] width 77 height 15
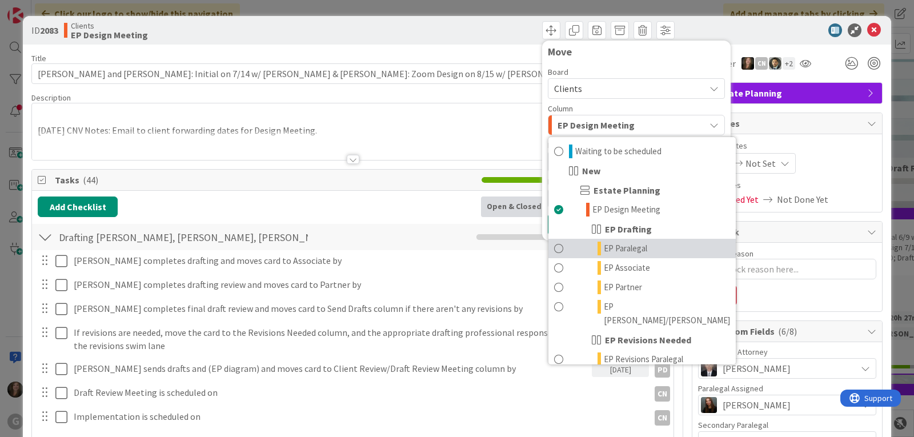
click at [606, 250] on span "EP Paralegal" at bounding box center [625, 249] width 43 height 14
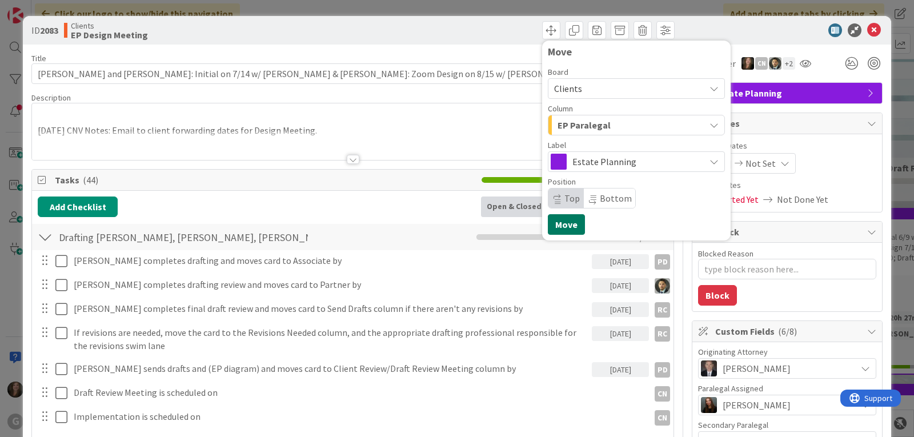
click at [559, 226] on button "Move" at bounding box center [566, 224] width 37 height 21
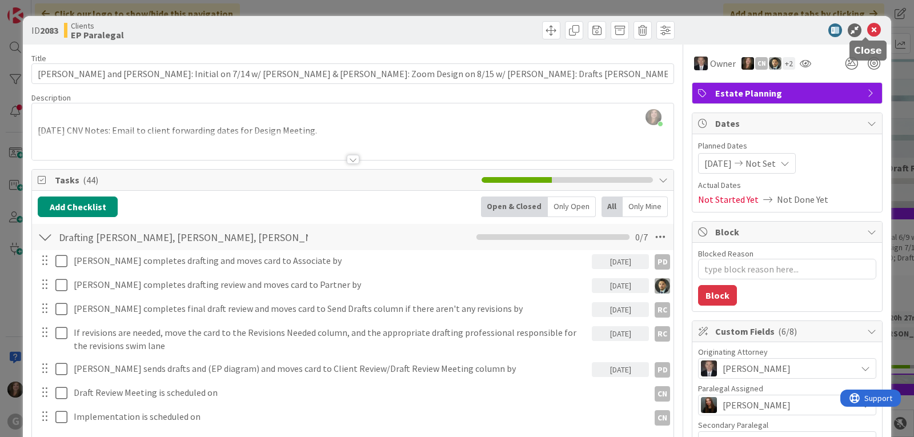
click at [867, 30] on icon at bounding box center [874, 30] width 14 height 14
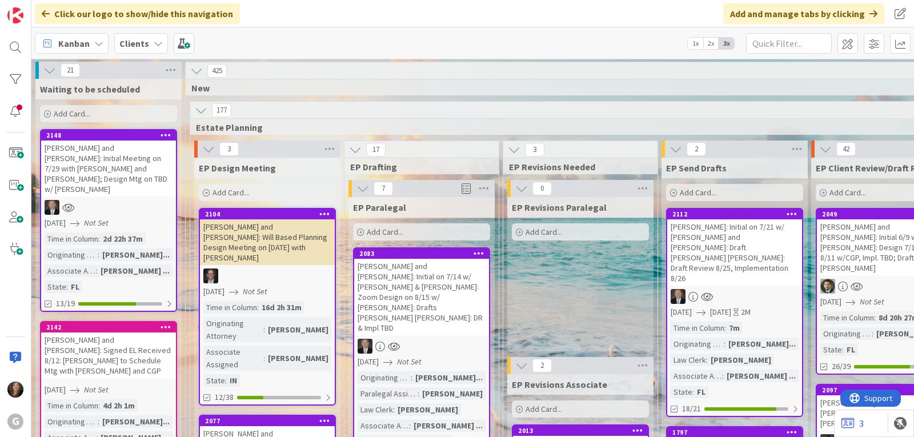
click at [399, 282] on div "[PERSON_NAME] and [PERSON_NAME]: Initial on 7/14 w/ [PERSON_NAME] & [PERSON_NAM…" at bounding box center [421, 297] width 135 height 77
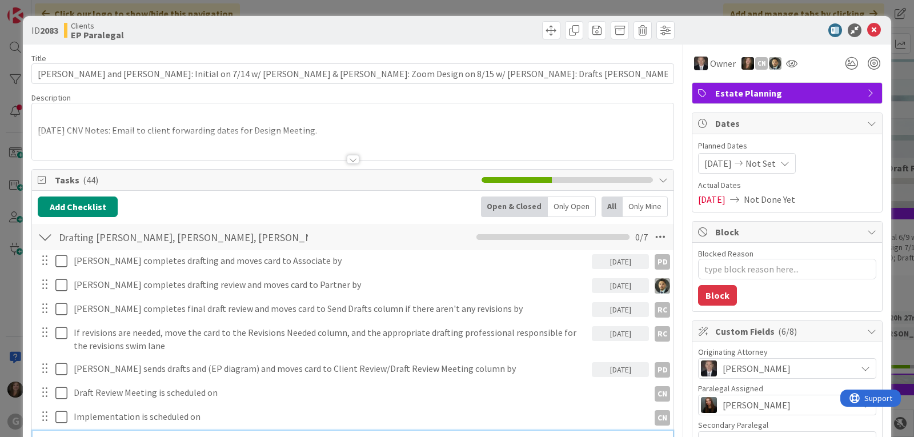
click at [59, 111] on p at bounding box center [353, 117] width 630 height 13
type textarea "x"
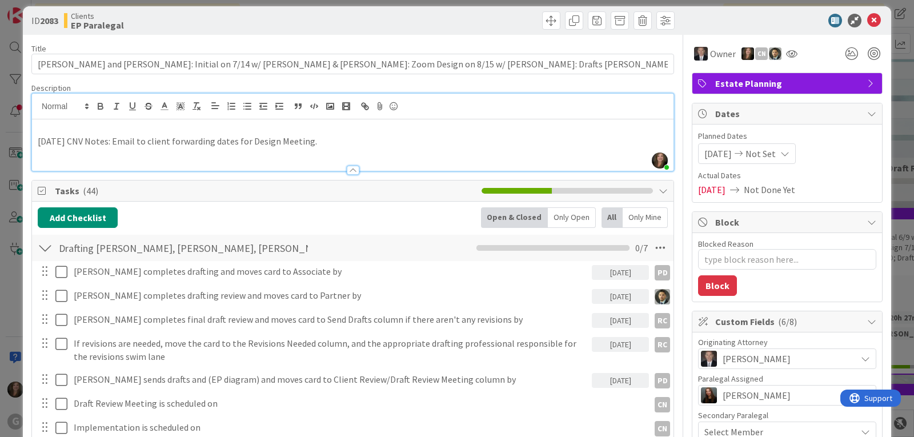
click at [58, 122] on p at bounding box center [353, 128] width 630 height 13
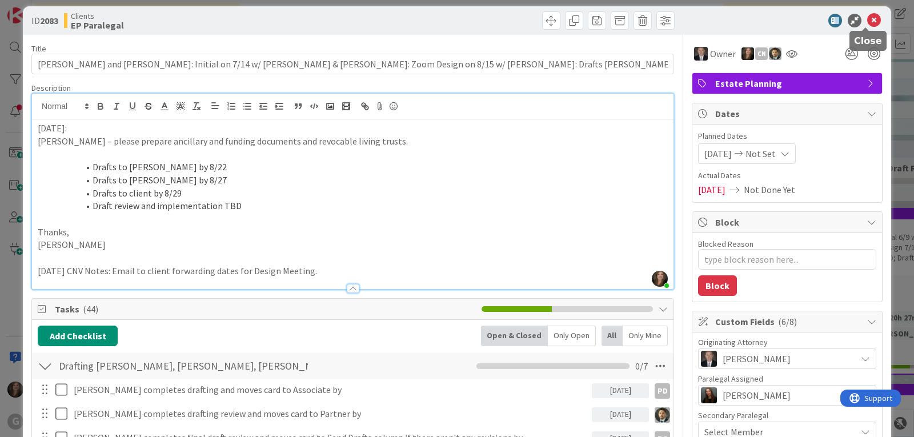
click at [867, 21] on icon at bounding box center [874, 21] width 14 height 14
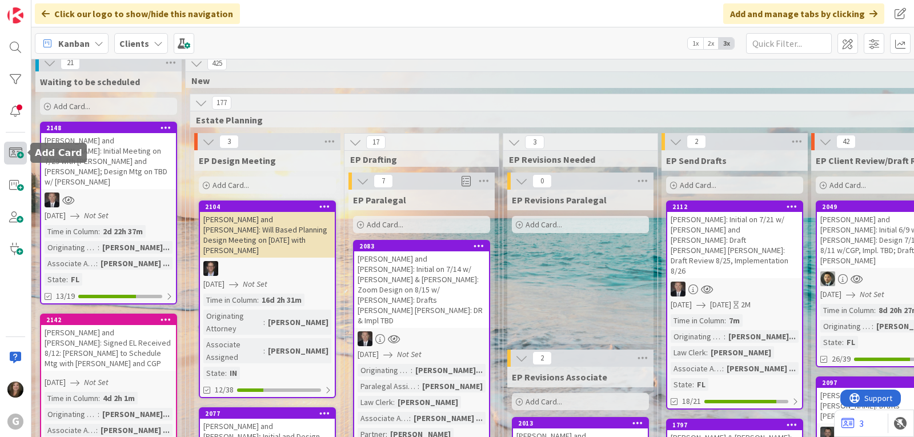
click at [14, 150] on span at bounding box center [15, 153] width 23 height 23
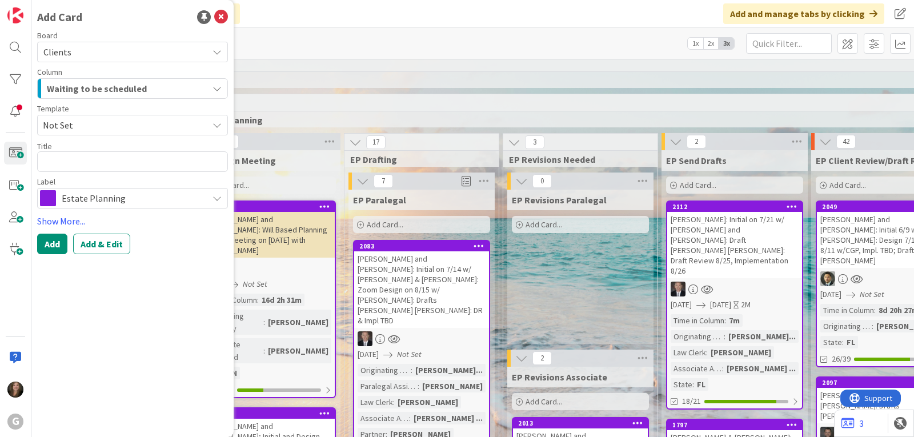
click at [213, 125] on icon at bounding box center [217, 125] width 9 height 9
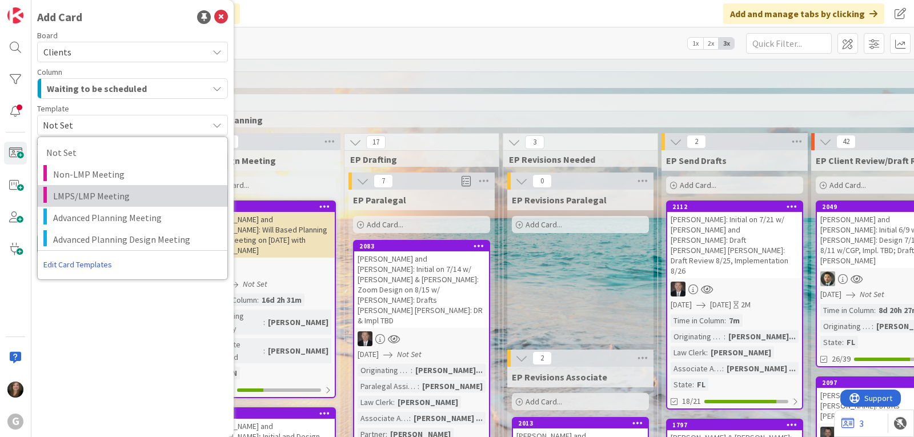
click at [144, 195] on span "LMPS/LMP Meeting" at bounding box center [136, 196] width 166 height 15
type textarea "x"
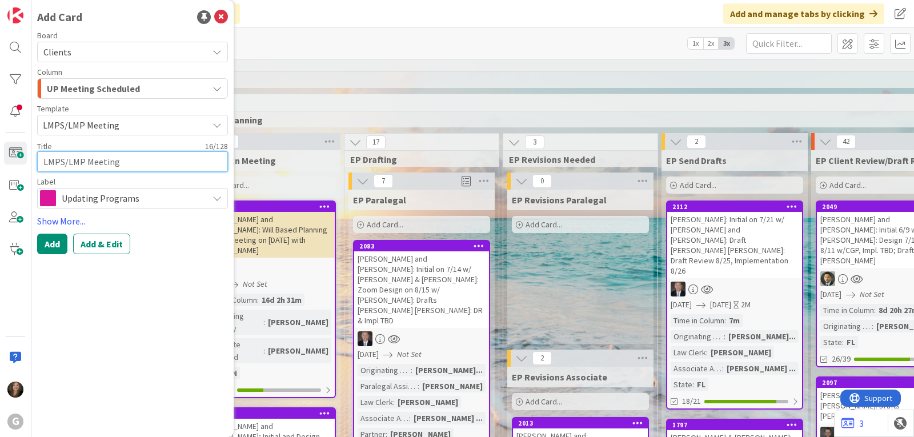
click at [86, 163] on textarea "LMPS/LMP Meeting" at bounding box center [132, 161] width 191 height 21
type textarea "LMPS/LMPMeeting"
type textarea "x"
type textarea "LMPS/LMMeeting"
type textarea "x"
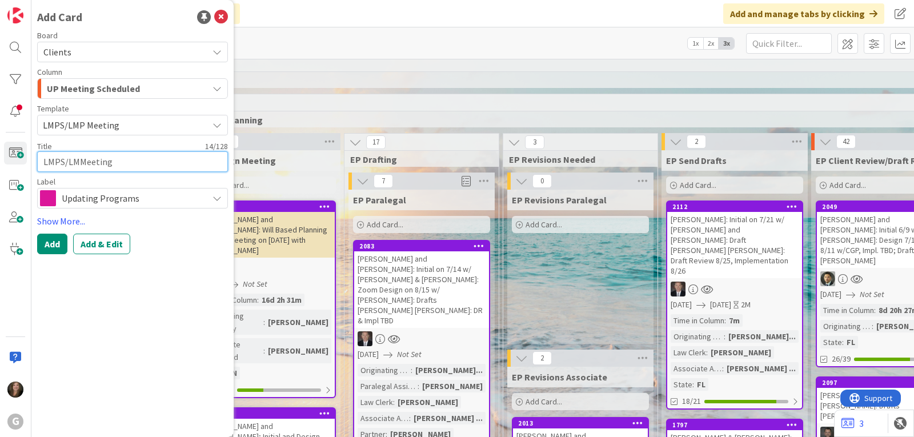
type textarea "LMPS/LMeeting"
type textarea "x"
type textarea "LMPS/Meeting"
type textarea "x"
type textarea "LMPSMeeting"
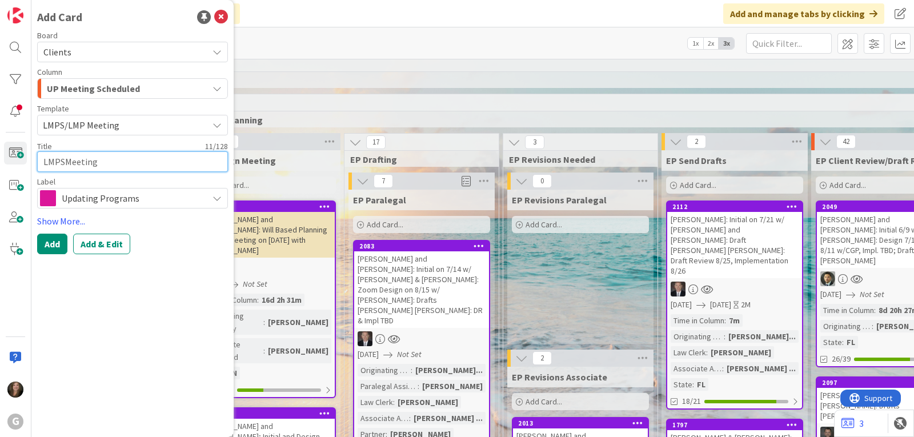
type textarea "x"
type textarea "LMPS Meeting"
type textarea "x"
type textarea "LMPSMeeting"
type textarea "x"
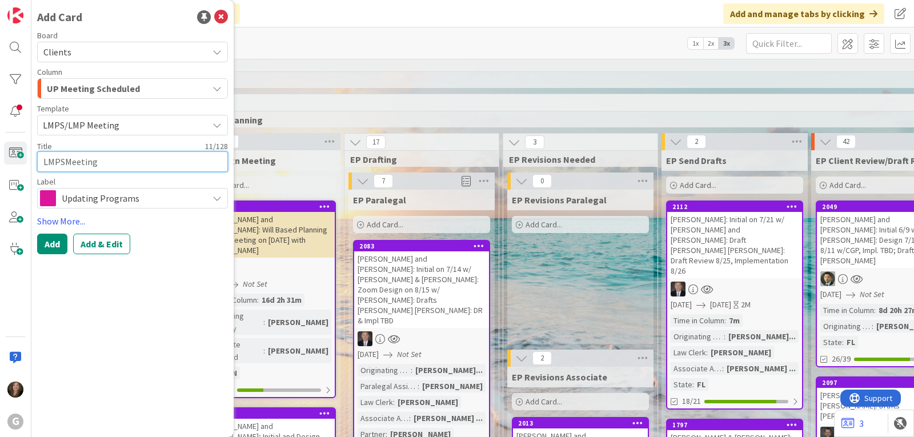
type textarea "LMPSeMeeting"
type textarea "x"
type textarea "LMPSelMeeting"
type textarea "x"
type textarea "LMPSeleMeeting"
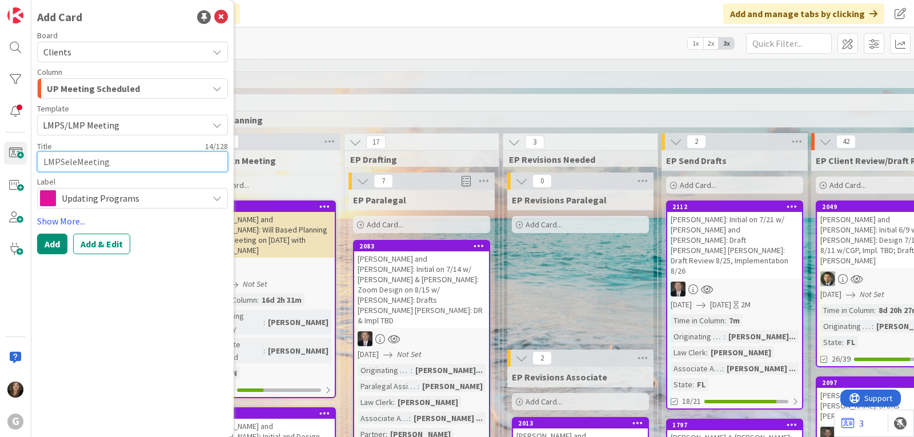
type textarea "x"
type textarea "LMPSelecMeeting"
type textarea "x"
type textarea "LMPSelectMeeting"
type textarea "x"
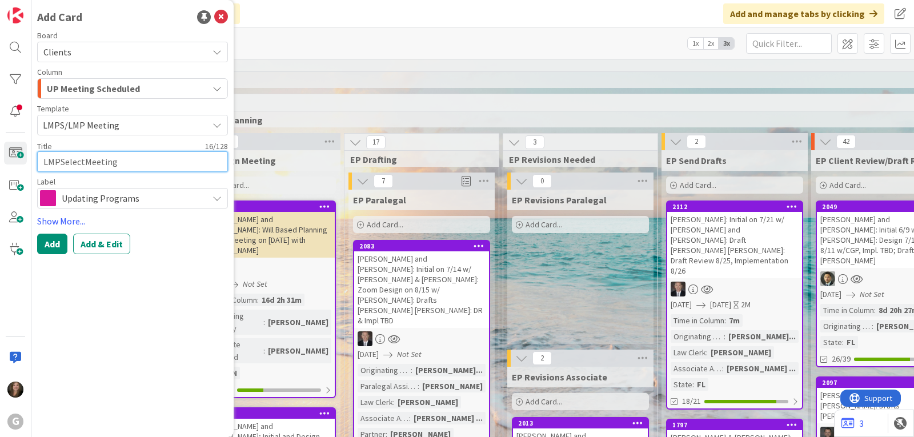
type textarea "LMPSelect Meeting"
click at [59, 165] on textarea "LMPSelect Meeting" at bounding box center [132, 161] width 191 height 21
type textarea "x"
type textarea "LMP Select Meeting"
click at [42, 163] on textarea "LMP Select Meeting" at bounding box center [132, 161] width 191 height 21
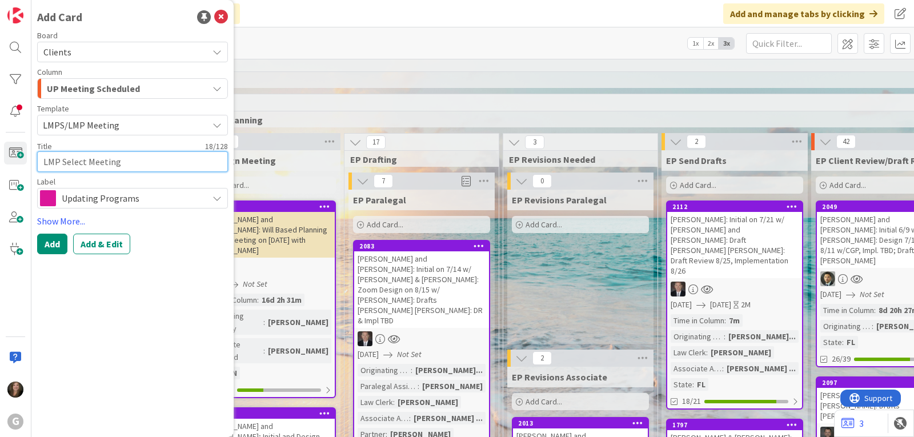
type textarea "x"
type textarea "HLMP Select Meeting"
type textarea "x"
type textarea "[DEMOGRAPHIC_DATA] Select Meeting"
type textarea "x"
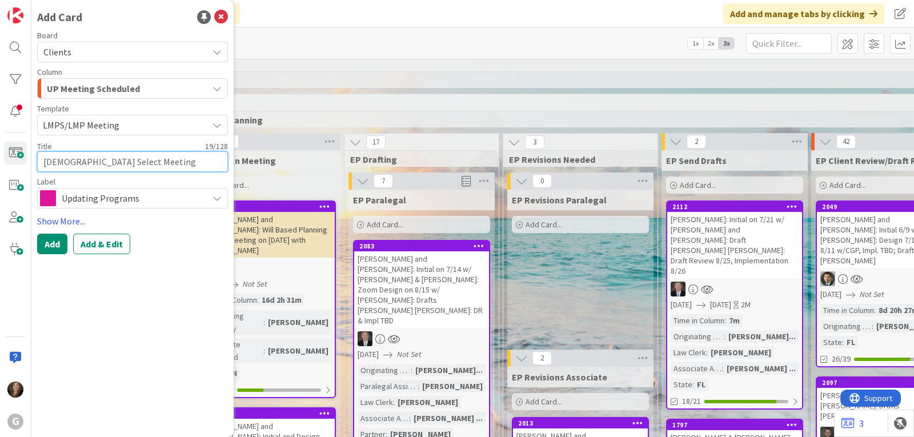
type textarea "HalLMP Select Meeting"
type textarea "x"
type textarea "HallLMP Select Meeting"
type textarea "x"
type textarea "Hall,LMP Select Meeting"
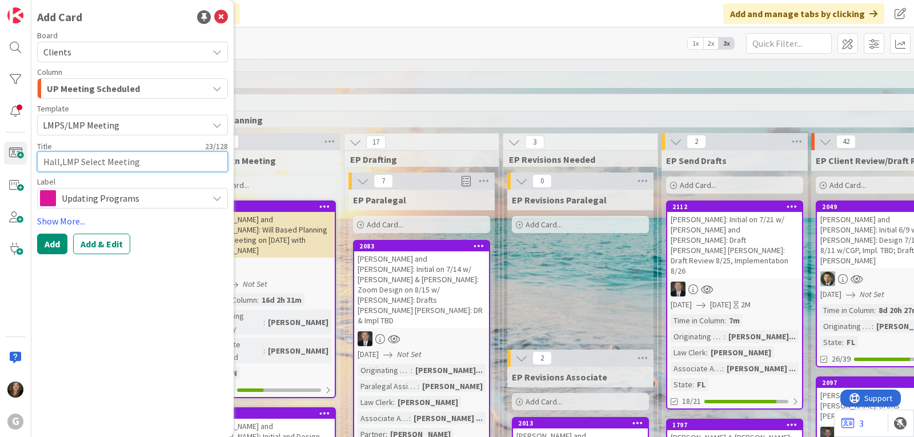
type textarea "x"
type textarea "Hall, LMP Select Meeting"
type textarea "x"
type textarea "Hall, JLMP Select Meeting"
type textarea "x"
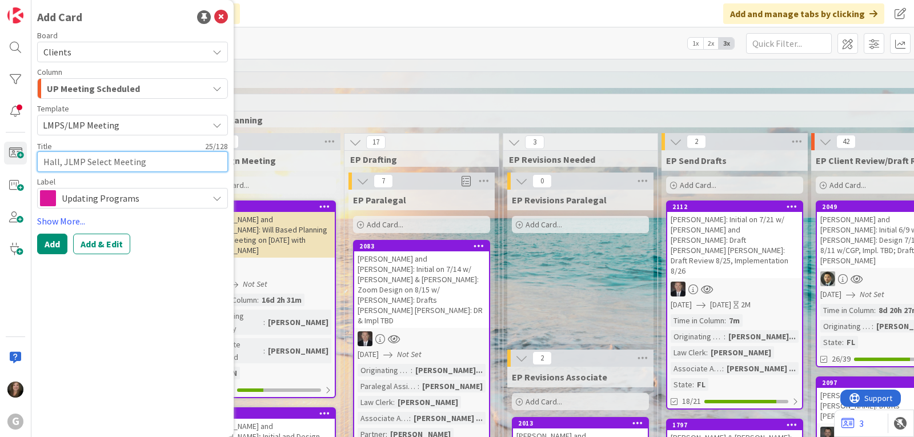
type textarea "Hall, JuLMP Select Meeting"
type textarea "x"
type textarea "Hall, JudLMP Select Meeting"
type textarea "x"
type textarea "Hall, JudyLMP Select Meeting"
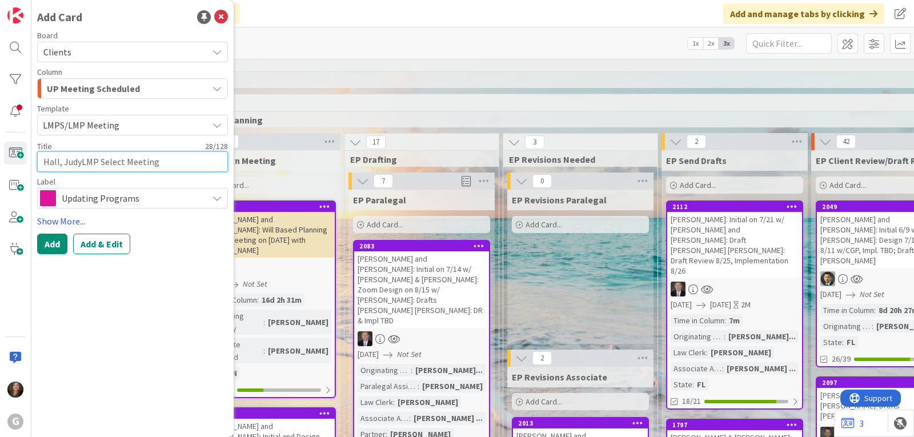
type textarea "x"
type textarea "[PERSON_NAME]:LMP Select Meeting"
type textarea "x"
type textarea "[PERSON_NAME]: LMP Select Meeting"
click at [183, 162] on textarea "[PERSON_NAME]: LMP Select Meeting" at bounding box center [132, 161] width 191 height 21
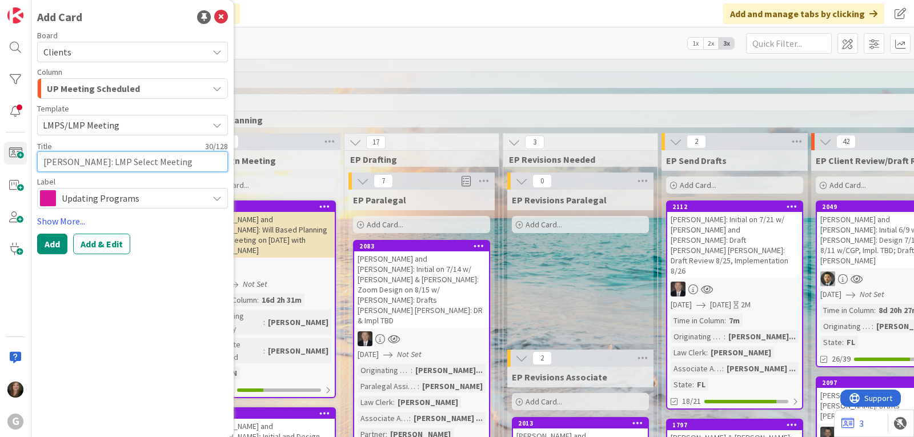
type textarea "x"
type textarea "[PERSON_NAME]: LMP Select Meeting"
type textarea "x"
type textarea "[PERSON_NAME]: LMP Select Meeting o"
type textarea "x"
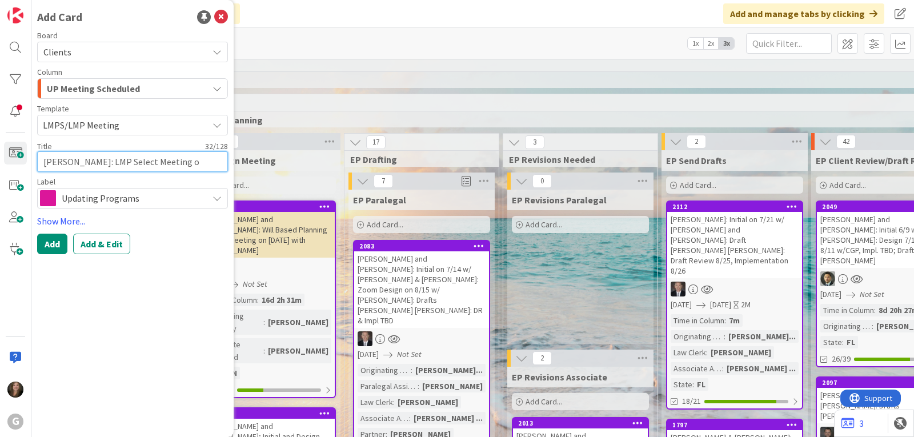
type textarea "[PERSON_NAME]: LMP Select Meeting on"
type textarea "x"
type textarea "[PERSON_NAME]: LMP Select Meeting on"
type textarea "x"
type textarea "[PERSON_NAME]: LMP Select Meeting on 8"
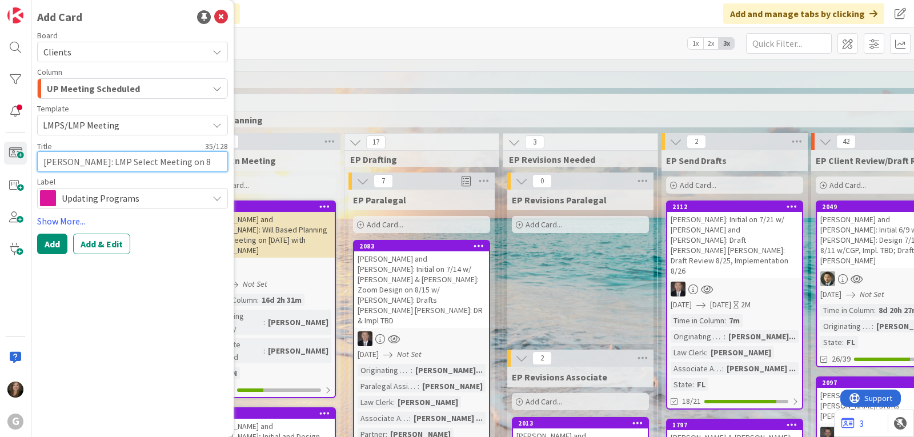
type textarea "x"
type textarea "[PERSON_NAME]: LMP Select Meeting on 8/"
type textarea "x"
type textarea "[PERSON_NAME]: LMP Select Meeting on 8/1"
type textarea "x"
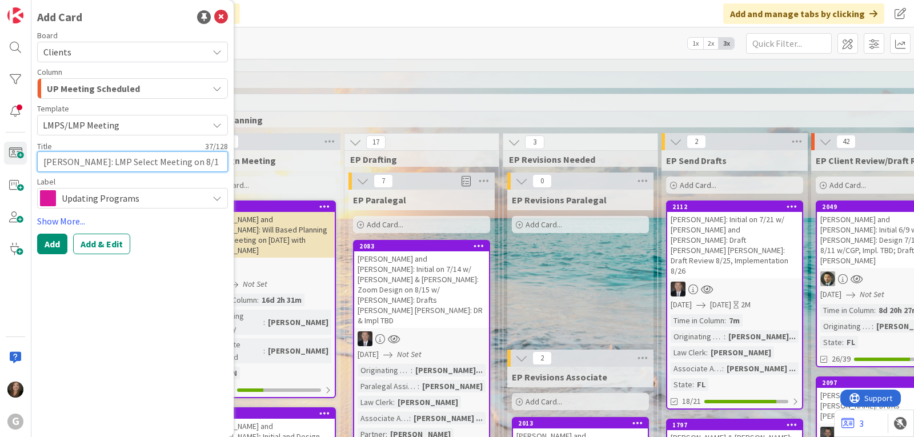
type textarea "[PERSON_NAME]: LMP Select Meeting on 8/15"
type textarea "x"
type textarea "[PERSON_NAME]: LMP Select Meeting on 8/15"
type textarea "x"
type textarea "[PERSON_NAME]: LMP Select Meeting on 8/15 w"
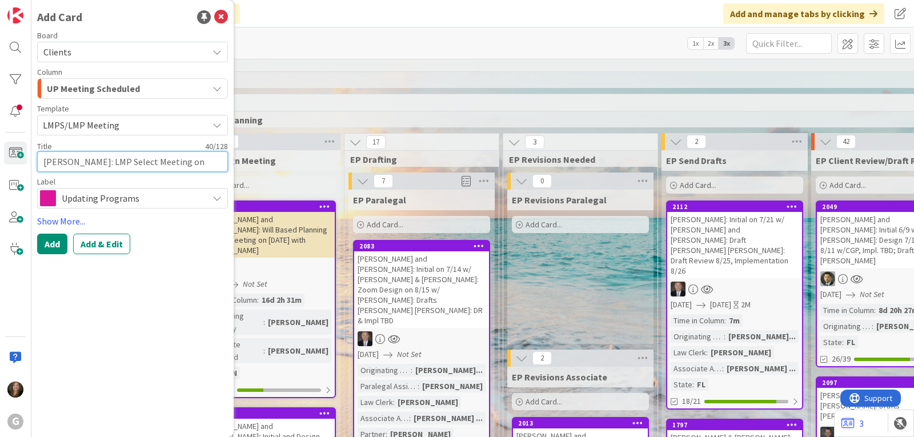
type textarea "x"
type textarea "[PERSON_NAME]: LMP Select Meeting on 8/15 wi"
type textarea "x"
type textarea "[PERSON_NAME]: LMP Select Meeting on 8/15 with"
type textarea "x"
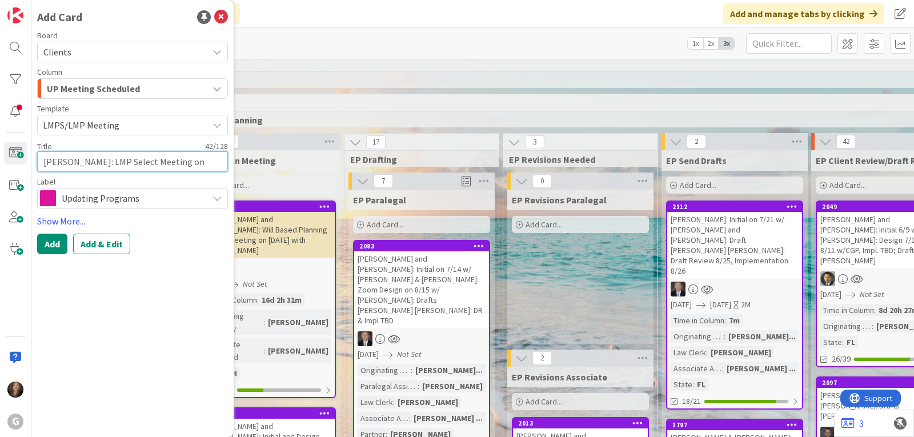
type textarea "[PERSON_NAME]: LMP Select Meeting on 8/15 with"
type textarea "x"
type textarea "[PERSON_NAME]: LMP Select Meeting on 8/15 with B"
type textarea "x"
type textarea "[PERSON_NAME]: LMP Select Meeting on 8/15 with Bra"
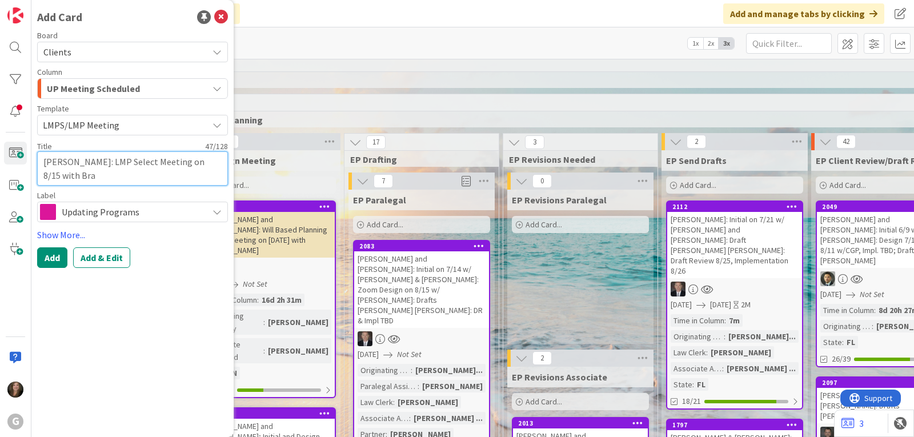
type textarea "x"
type textarea "[PERSON_NAME]: LMP Select Meeting on 8/15 with [PERSON_NAME]"
click at [102, 254] on button "Add & Edit" at bounding box center [101, 257] width 57 height 21
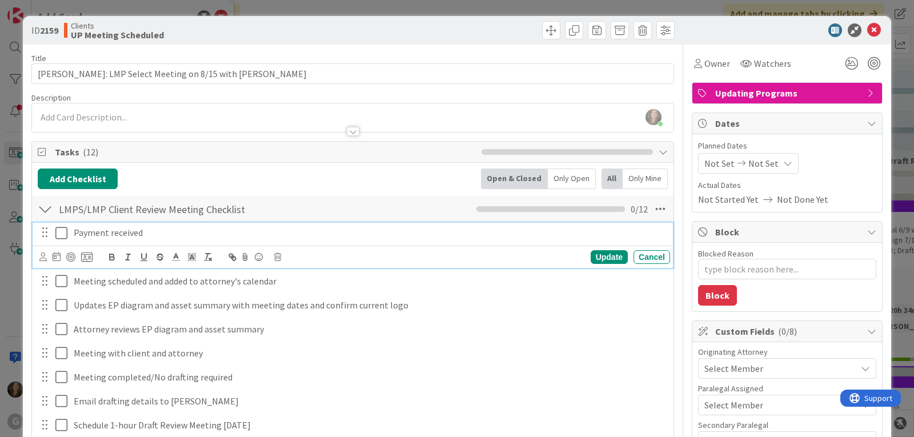
click at [126, 233] on p "Payment received" at bounding box center [370, 232] width 592 height 13
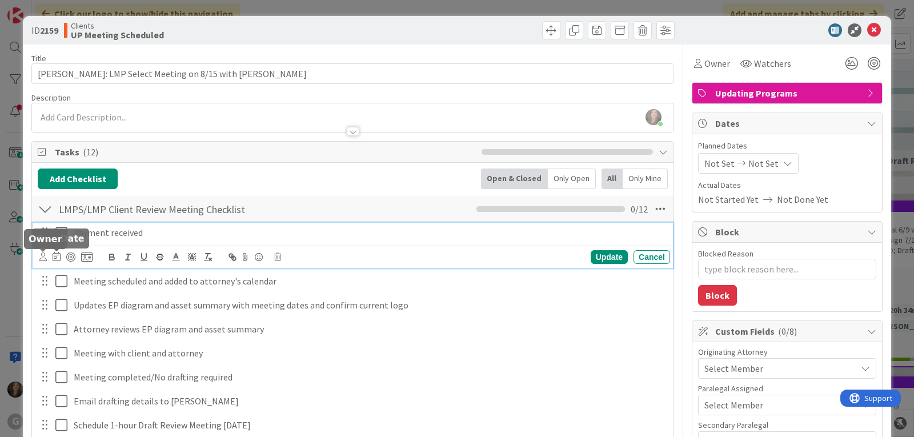
click at [43, 256] on icon at bounding box center [42, 256] width 7 height 9
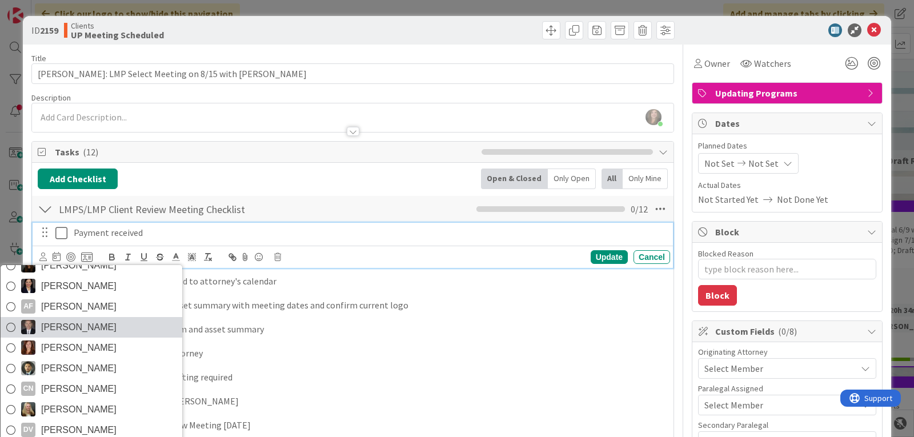
scroll to position [57, 0]
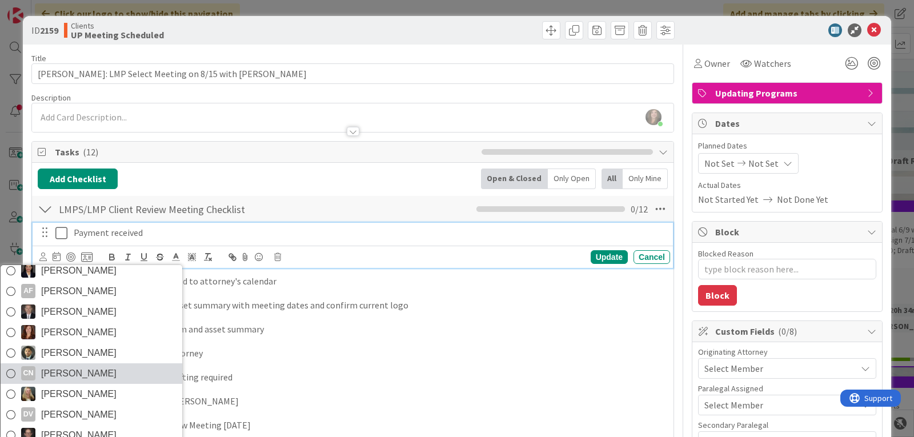
click at [71, 369] on span "[PERSON_NAME]" at bounding box center [78, 373] width 75 height 17
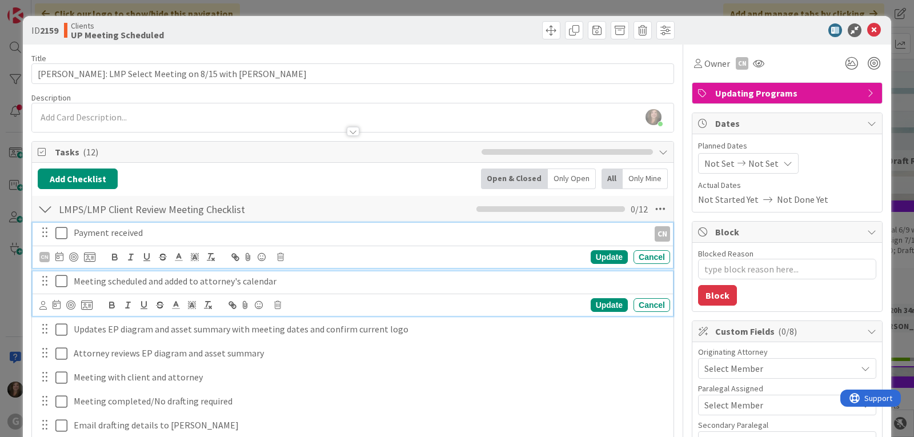
click at [117, 280] on p "Meeting scheduled and added to attorney's calendar" at bounding box center [370, 281] width 592 height 13
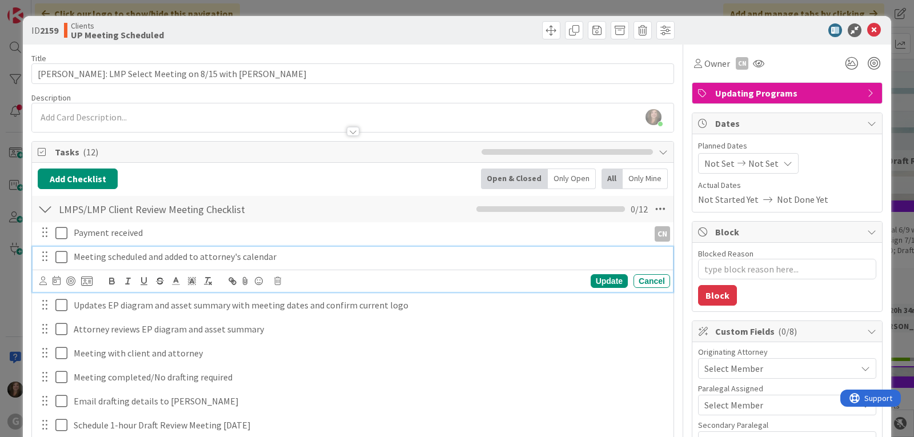
click at [65, 259] on icon at bounding box center [63, 257] width 17 height 14
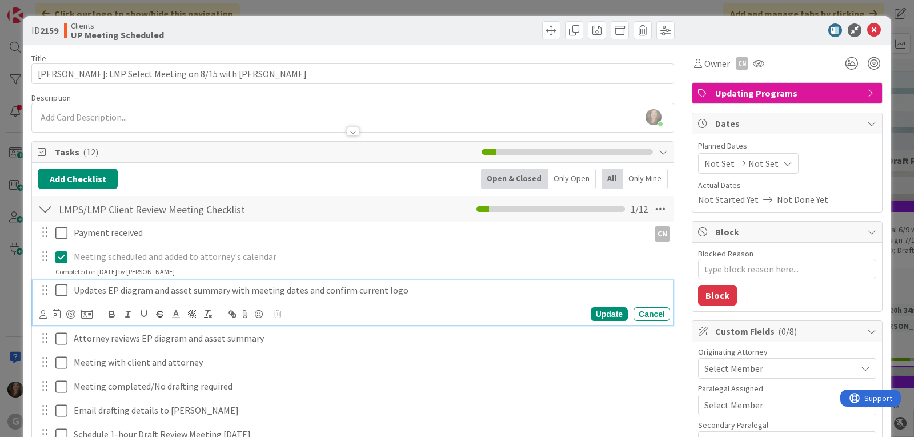
click at [61, 289] on icon at bounding box center [63, 290] width 17 height 14
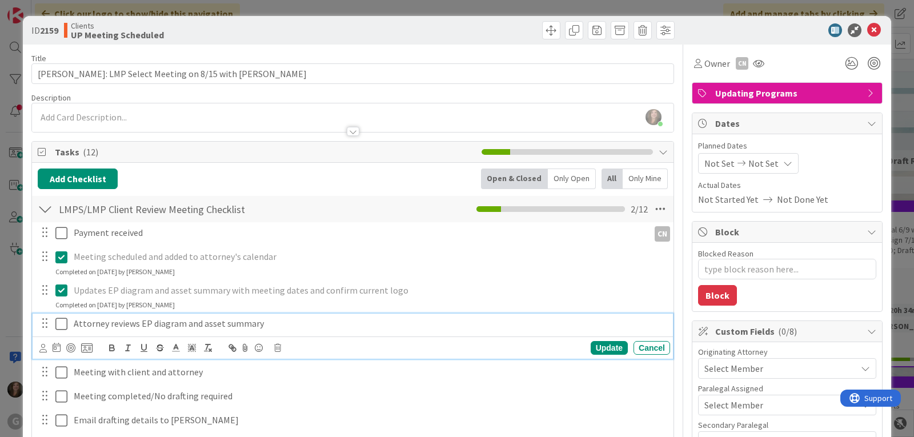
click at [93, 328] on p "Attorney reviews EP diagram and asset summary" at bounding box center [370, 323] width 592 height 13
click at [44, 347] on icon at bounding box center [42, 348] width 7 height 9
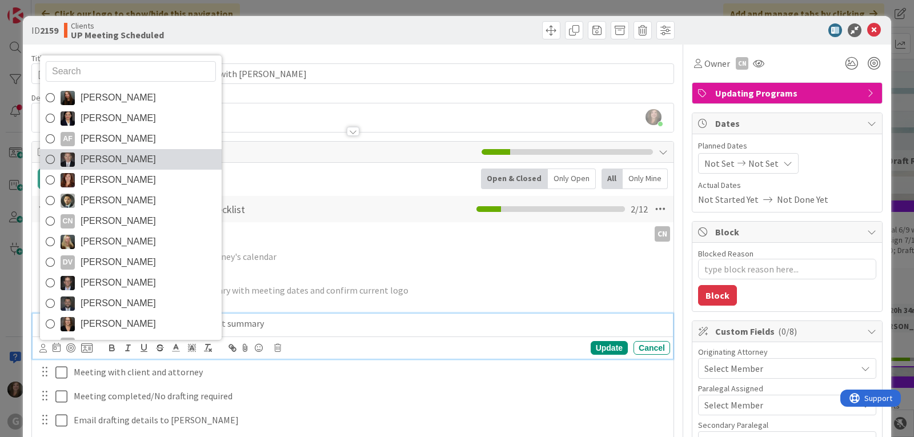
click at [95, 165] on span "[PERSON_NAME]" at bounding box center [118, 159] width 75 height 17
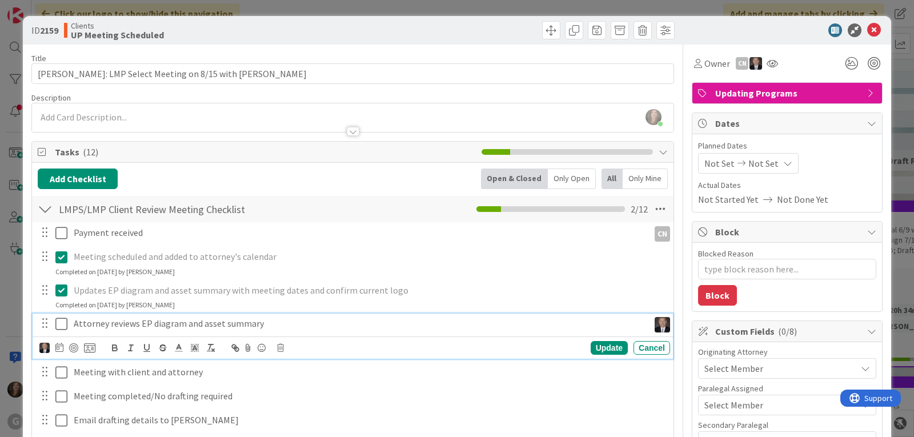
click at [62, 323] on icon at bounding box center [63, 324] width 17 height 14
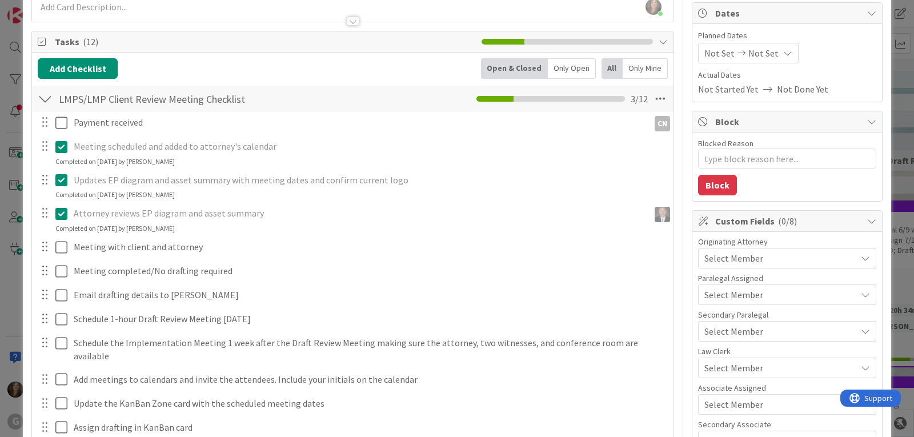
scroll to position [114, 0]
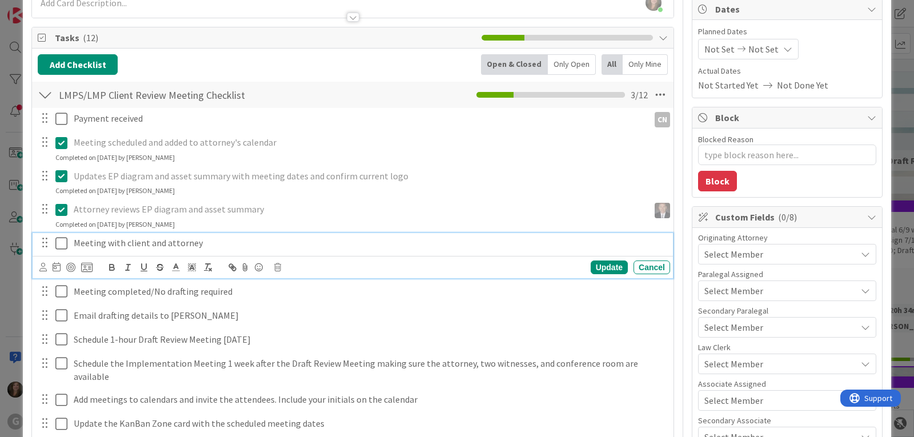
click at [175, 244] on p "Meeting with client and attorney" at bounding box center [370, 242] width 592 height 13
click at [42, 268] on icon at bounding box center [42, 267] width 7 height 9
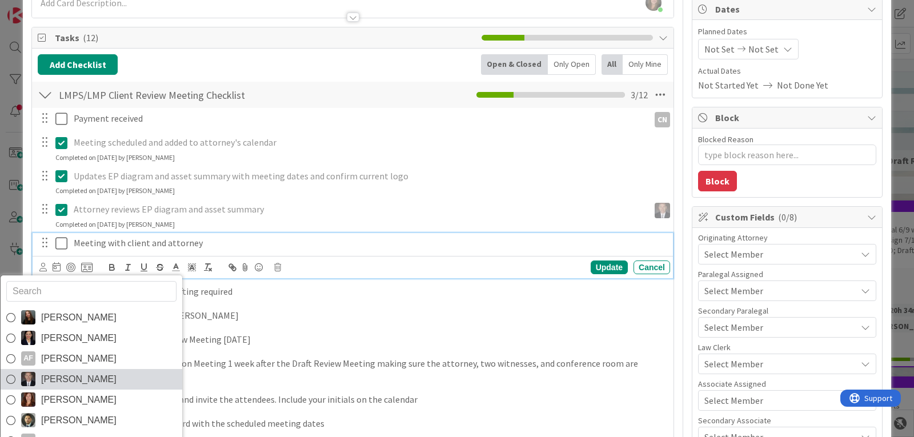
click at [59, 376] on span "[PERSON_NAME]" at bounding box center [78, 379] width 75 height 17
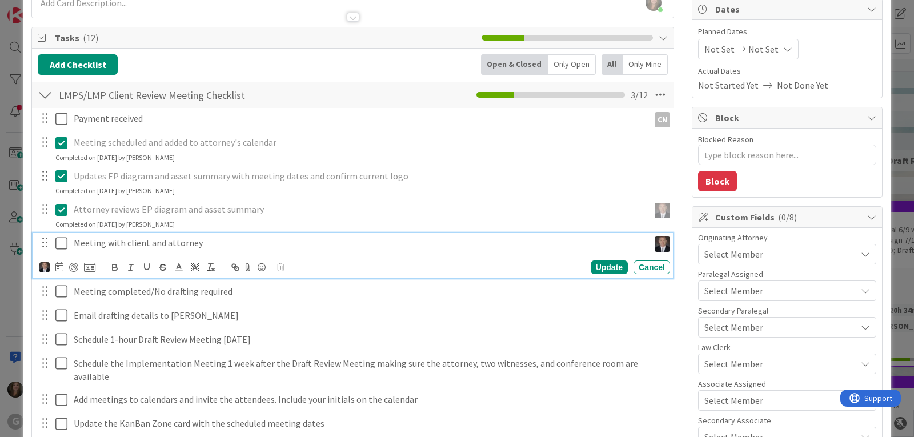
click at [62, 244] on icon at bounding box center [63, 243] width 17 height 14
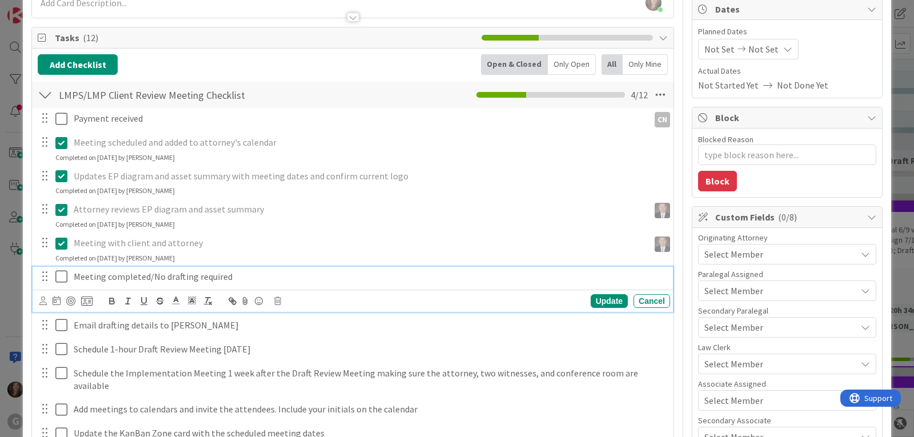
click at [97, 276] on p "Meeting completed/No drafting required" at bounding box center [370, 276] width 592 height 13
click at [43, 299] on icon at bounding box center [42, 300] width 7 height 9
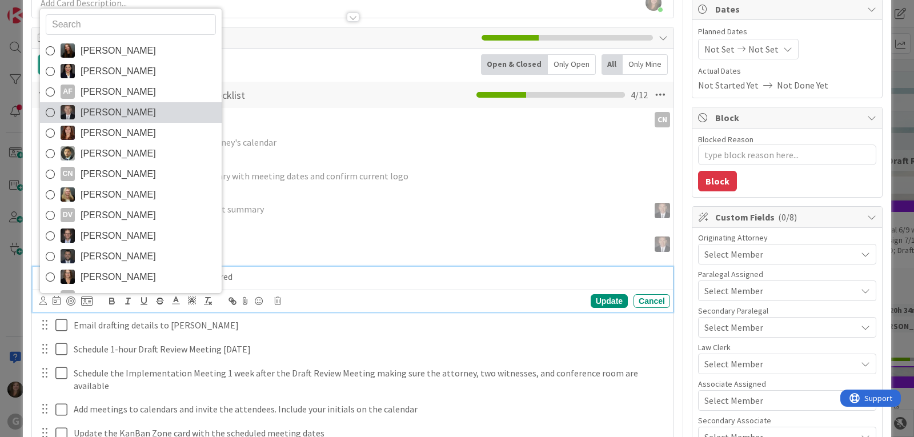
click at [130, 118] on span "[PERSON_NAME]" at bounding box center [118, 112] width 75 height 17
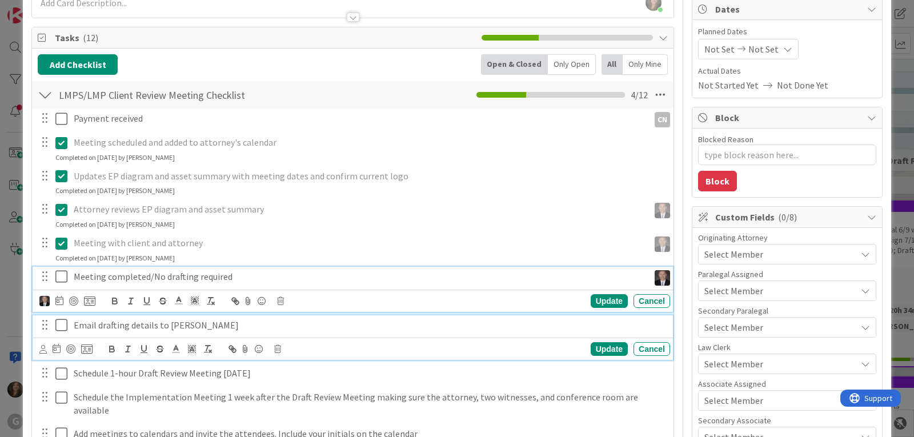
click at [88, 328] on p "Email drafting details to [PERSON_NAME]" at bounding box center [370, 325] width 592 height 13
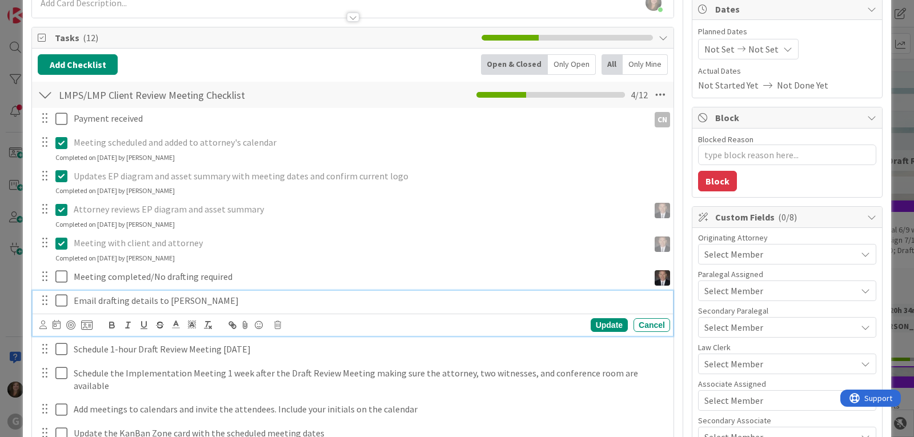
scroll to position [90, 0]
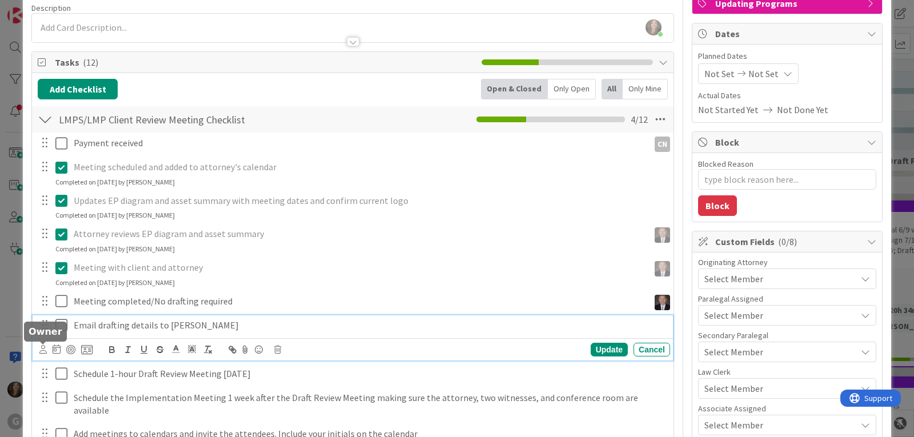
click at [43, 348] on icon at bounding box center [42, 349] width 7 height 9
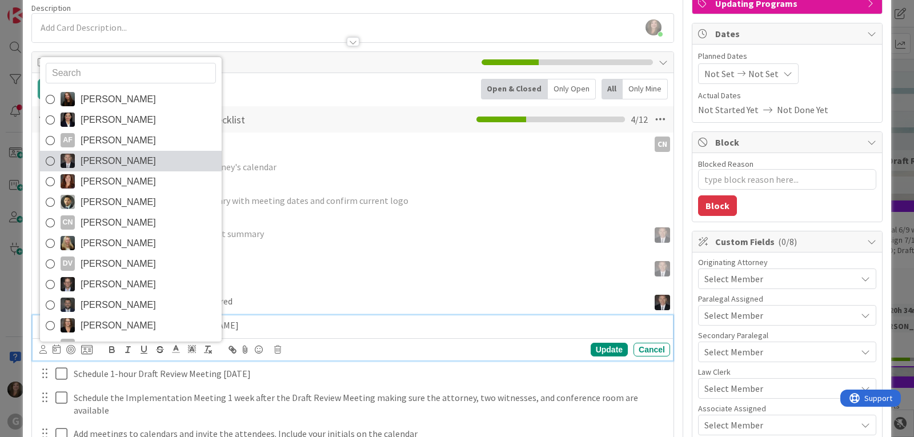
click at [118, 166] on span "[PERSON_NAME]" at bounding box center [118, 161] width 75 height 17
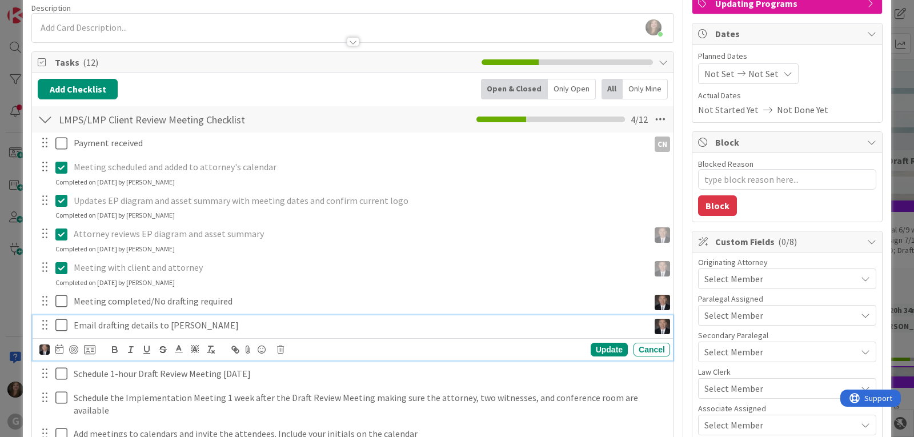
type textarea "x"
click at [59, 348] on icon at bounding box center [59, 348] width 8 height 9
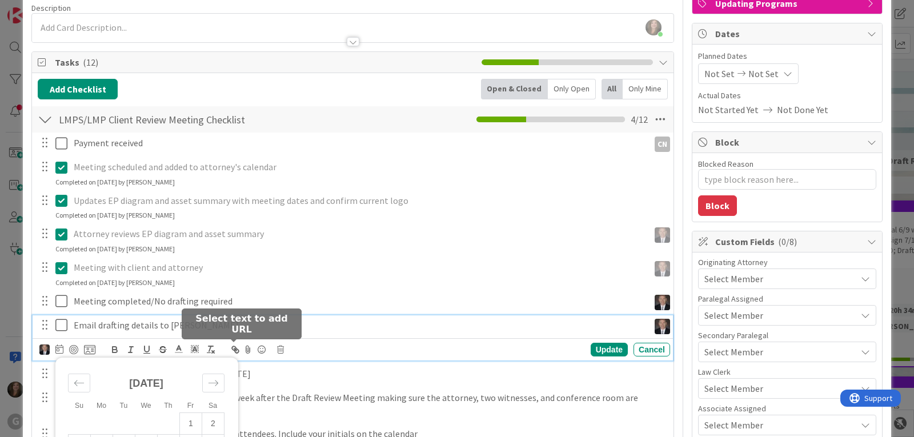
scroll to position [147, 0]
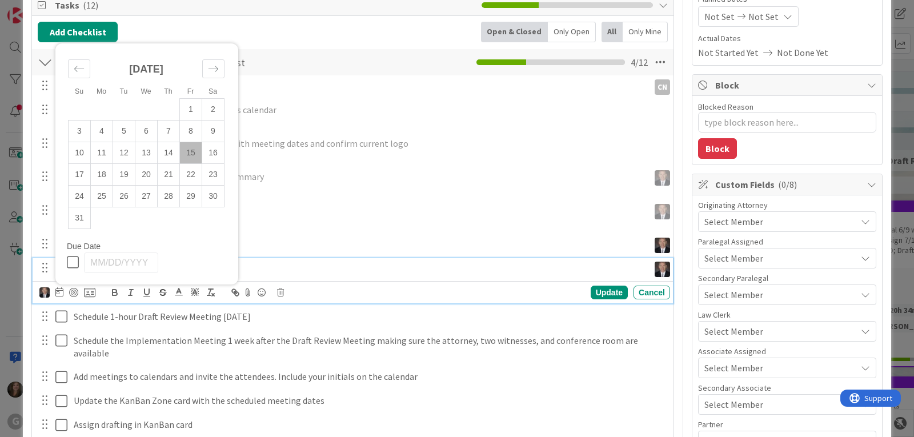
click at [193, 152] on td "15" at bounding box center [191, 153] width 22 height 22
type input "[DATE]"
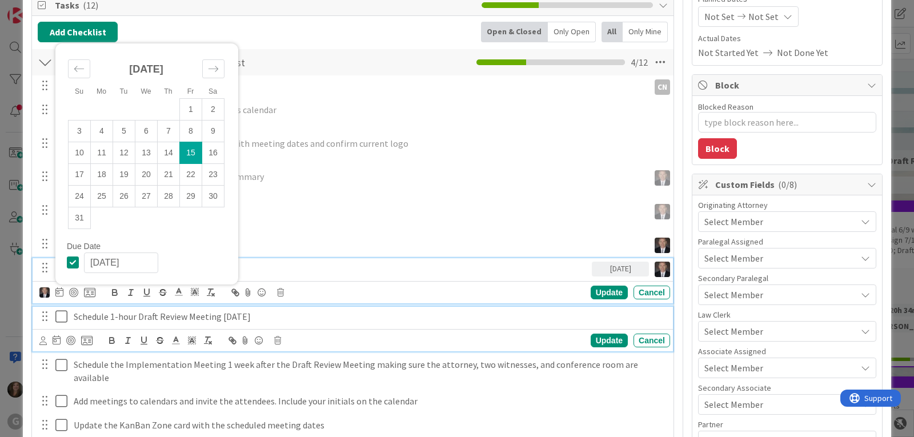
click at [125, 315] on p "Schedule 1-hour Draft Review Meeting [DATE]" at bounding box center [370, 316] width 592 height 13
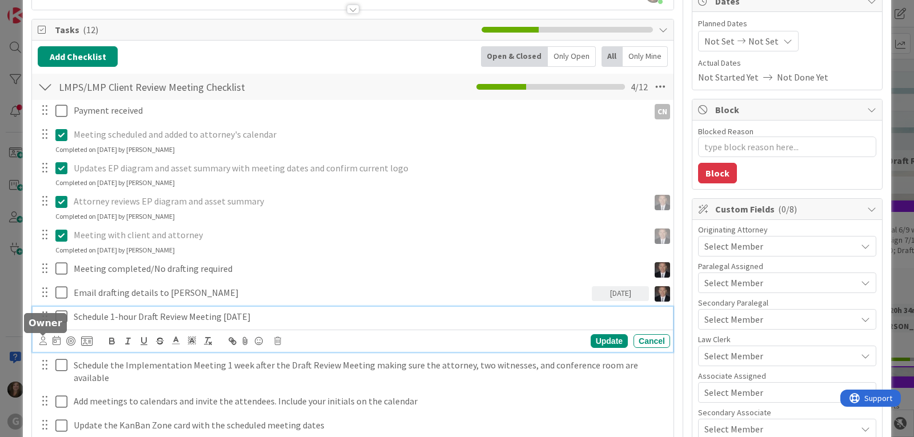
click at [40, 340] on icon at bounding box center [42, 340] width 7 height 9
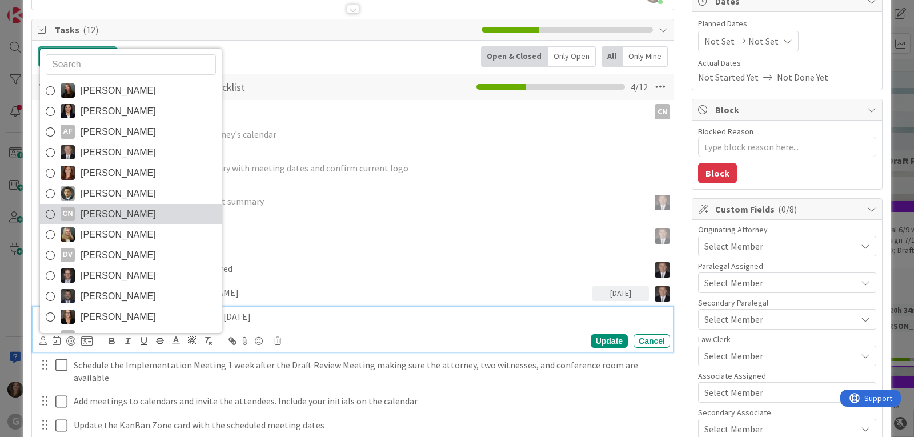
click at [90, 218] on span "[PERSON_NAME]" at bounding box center [118, 214] width 75 height 17
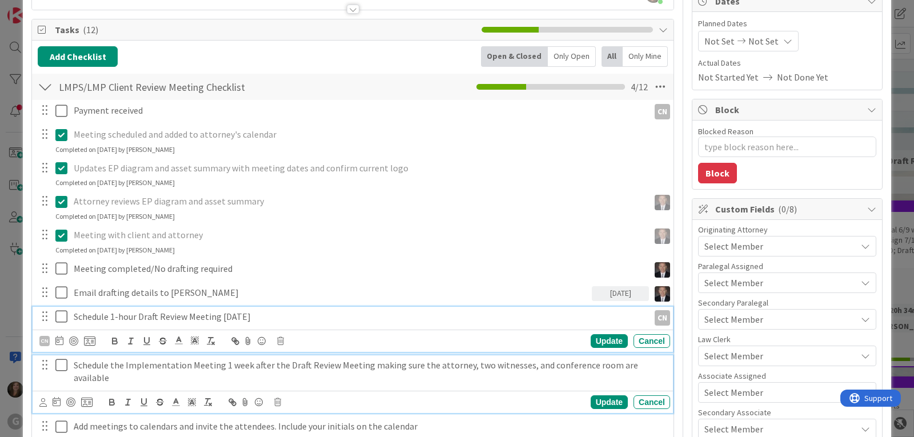
click at [81, 367] on p "Schedule the Implementation Meeting 1 week after the Draft Review Meeting makin…" at bounding box center [370, 372] width 592 height 26
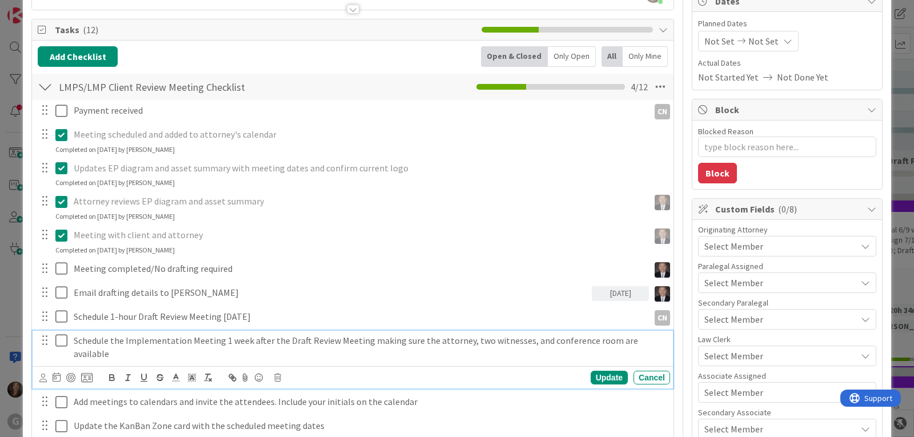
scroll to position [98, 0]
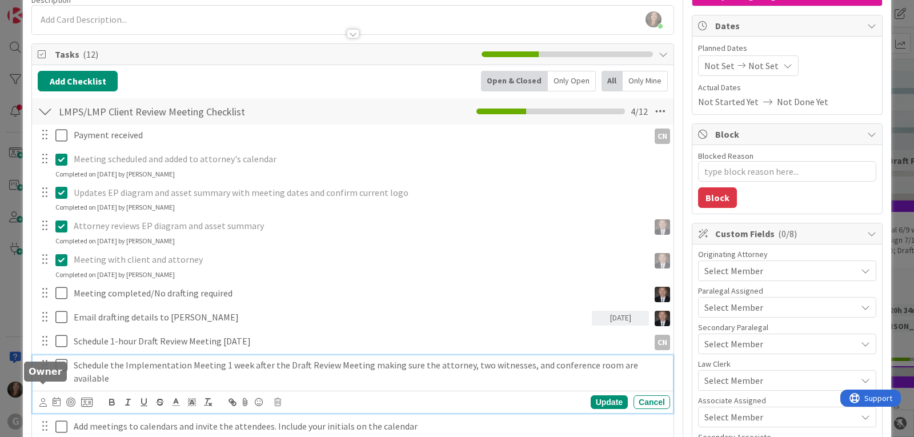
click at [40, 398] on icon at bounding box center [42, 402] width 7 height 9
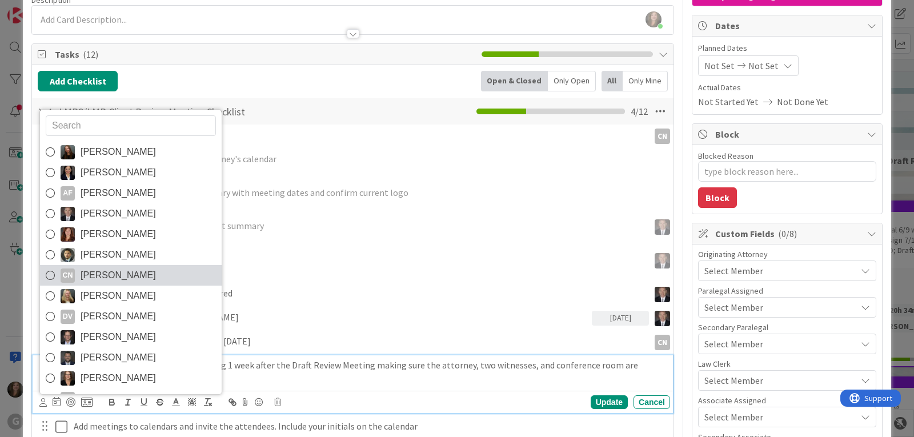
click at [113, 267] on span "[PERSON_NAME]" at bounding box center [118, 275] width 75 height 17
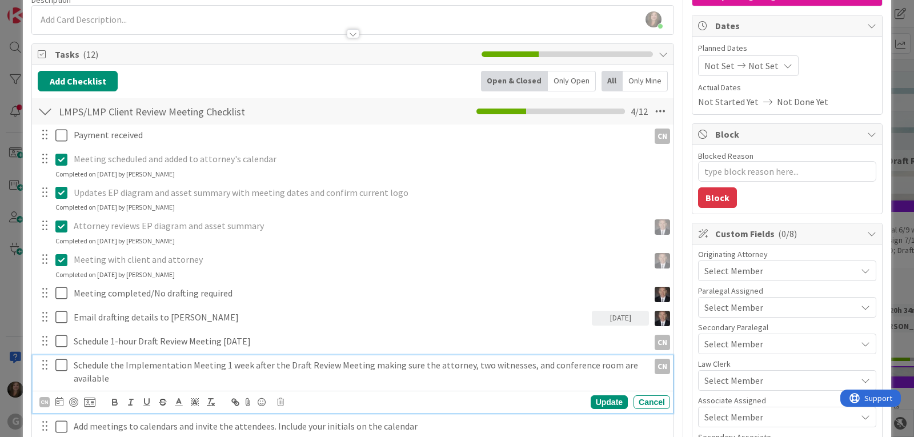
scroll to position [269, 0]
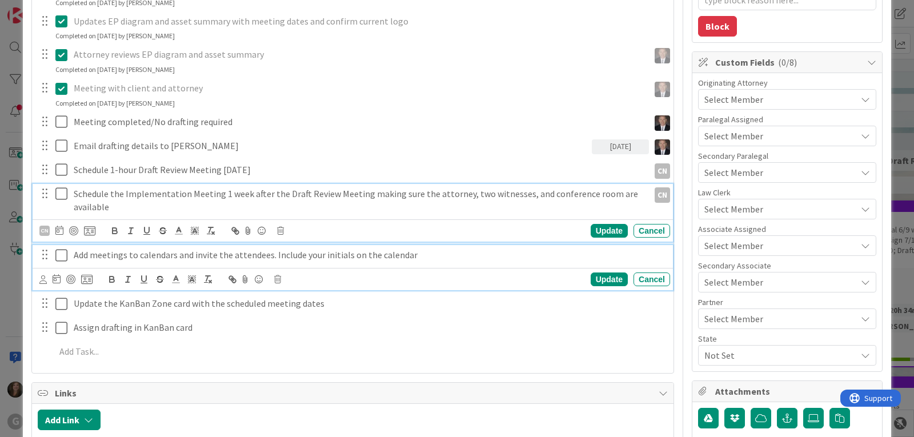
click at [153, 257] on p "Add meetings to calendars and invite the attendees. Include your initials on th…" at bounding box center [370, 254] width 592 height 13
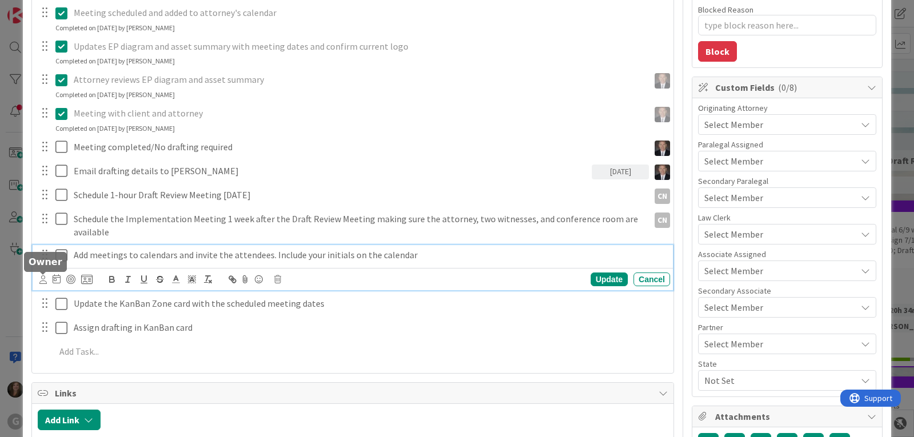
click at [44, 279] on icon at bounding box center [42, 279] width 7 height 9
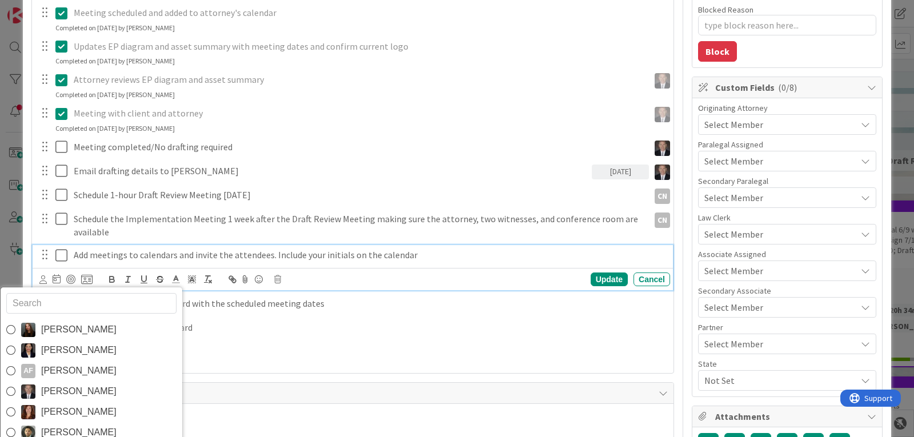
scroll to position [301, 0]
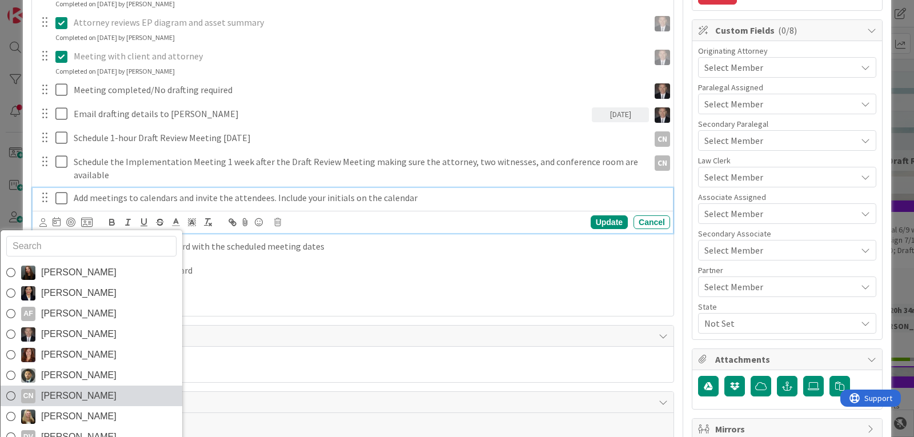
click at [85, 392] on span "[PERSON_NAME]" at bounding box center [78, 395] width 75 height 17
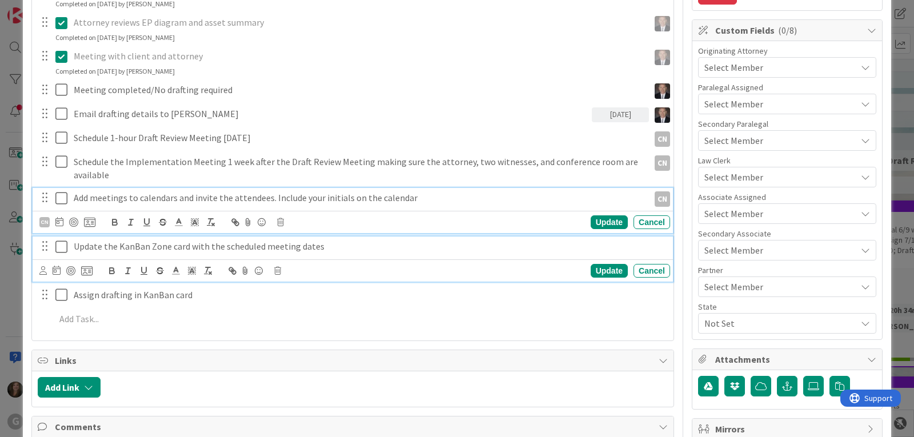
click at [169, 244] on p "Update the KanBan Zone card with the scheduled meeting dates" at bounding box center [370, 246] width 592 height 13
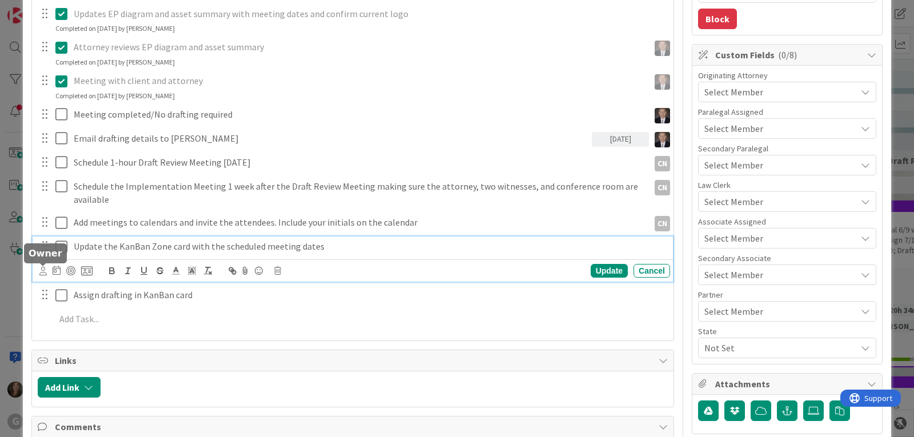
click at [42, 273] on icon at bounding box center [42, 271] width 7 height 9
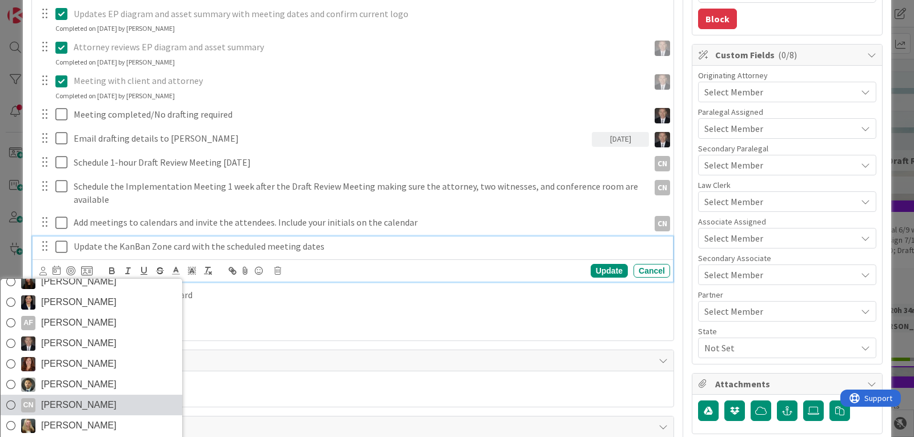
scroll to position [57, 0]
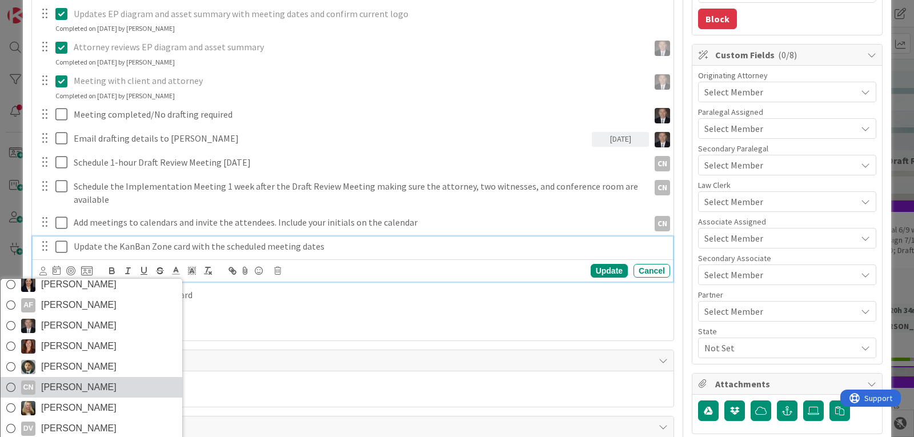
click at [47, 390] on span "[PERSON_NAME]" at bounding box center [78, 387] width 75 height 17
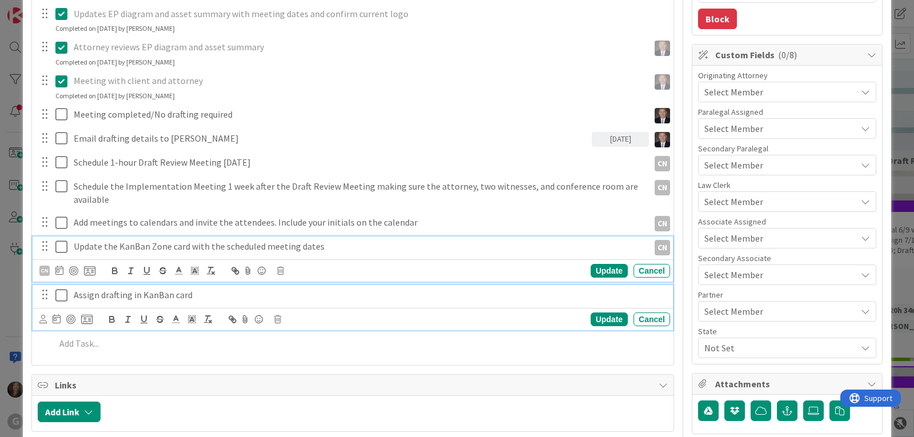
click at [129, 294] on p "Assign drafting in KanBan card" at bounding box center [370, 294] width 592 height 13
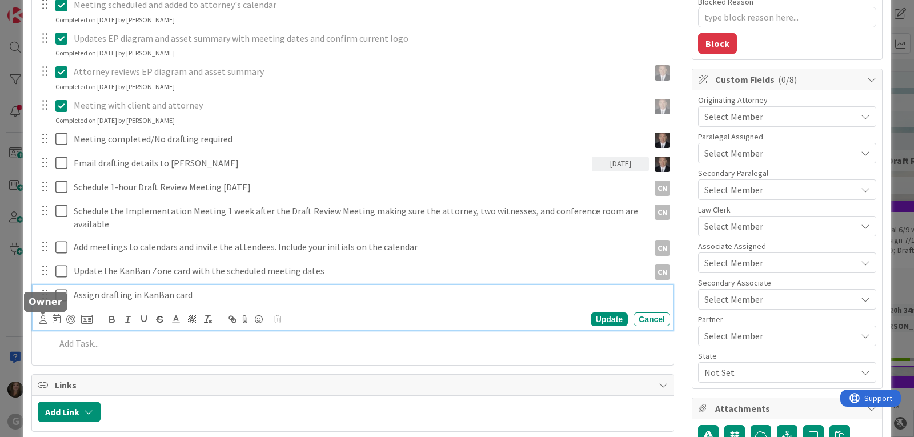
click at [43, 321] on icon at bounding box center [42, 319] width 7 height 9
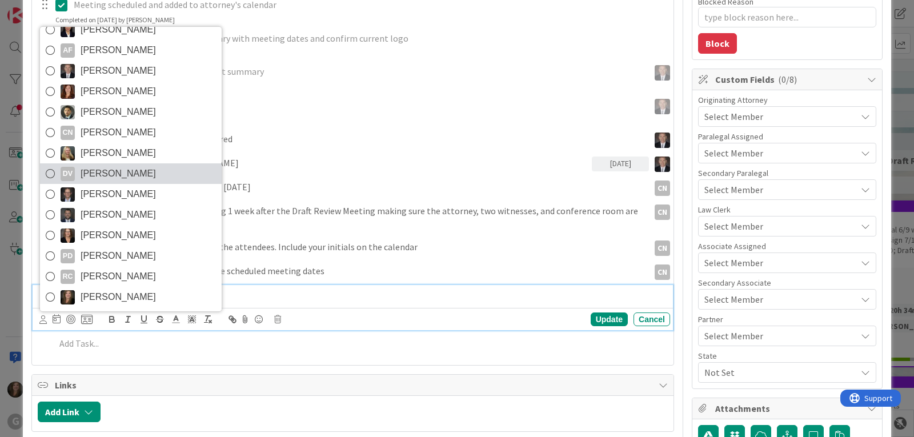
scroll to position [61, 0]
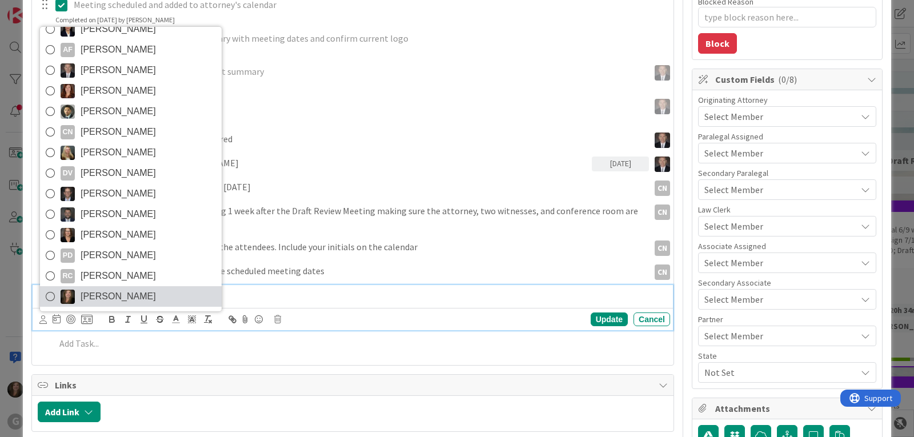
click at [118, 296] on span "[PERSON_NAME]" at bounding box center [118, 296] width 75 height 17
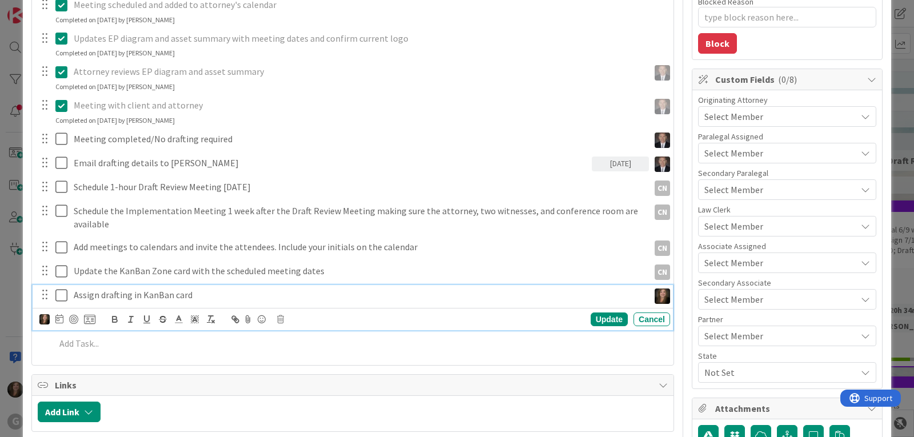
type textarea "x"
click at [59, 318] on icon at bounding box center [59, 318] width 8 height 9
click at [186, 431] on td "15" at bounding box center [191, 437] width 22 height 22
type input "[DATE]"
type textarea "x"
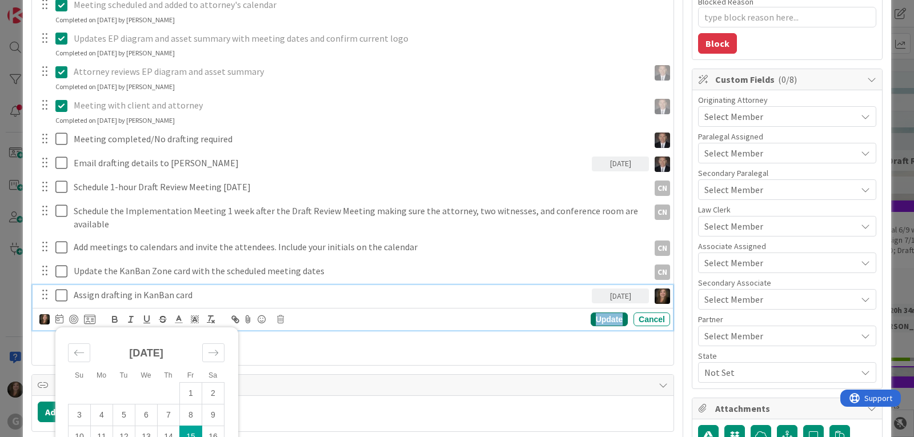
click at [591, 320] on div "Update" at bounding box center [609, 319] width 37 height 14
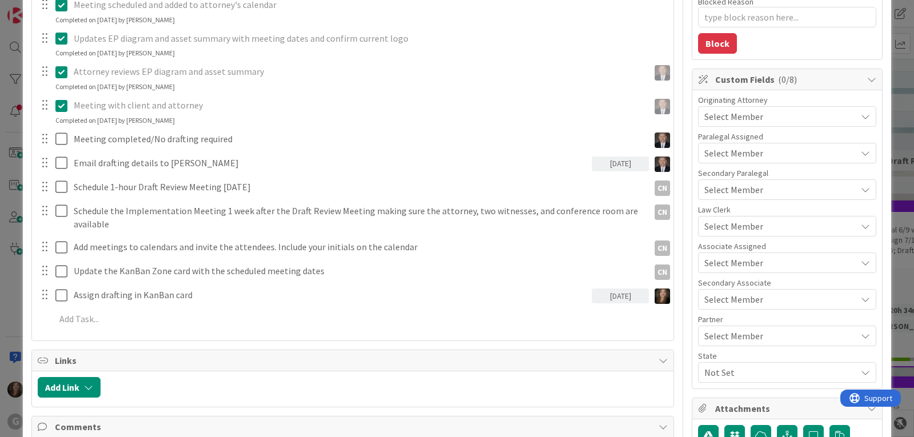
scroll to position [138, 0]
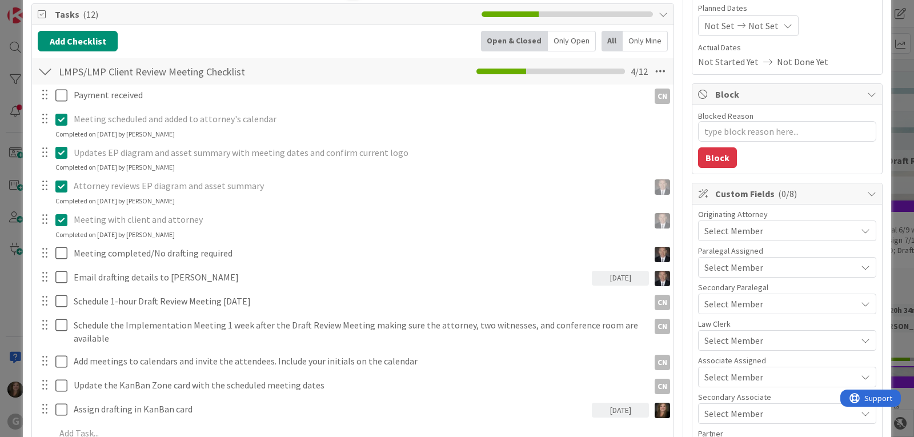
click at [712, 24] on span "Not Set" at bounding box center [719, 26] width 30 height 14
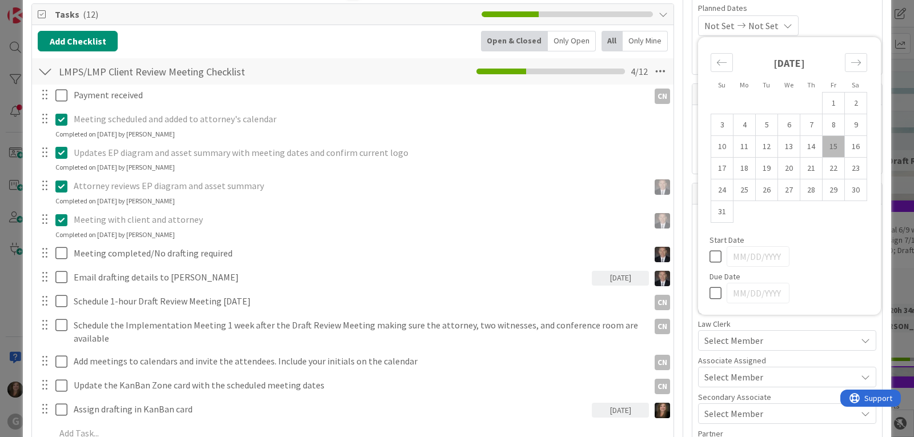
drag, startPoint x: 820, startPoint y: 142, endPoint x: 803, endPoint y: 138, distance: 17.6
click at [823, 142] on td "15" at bounding box center [834, 147] width 22 height 22
type input "[DATE]"
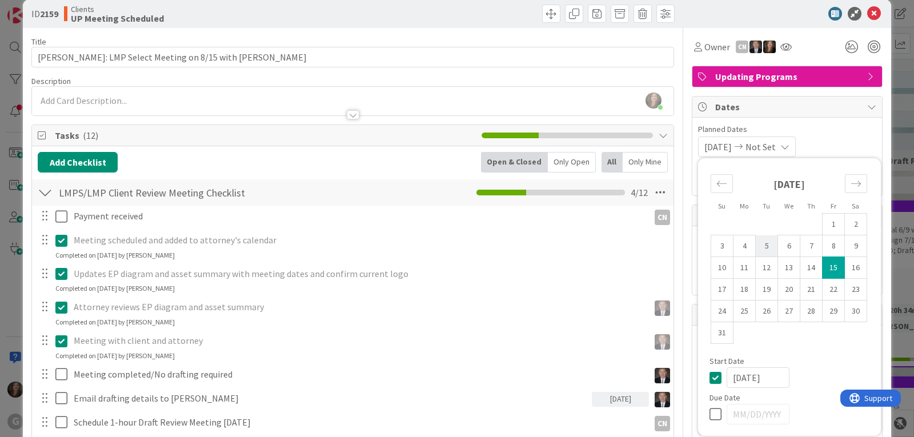
scroll to position [0, 0]
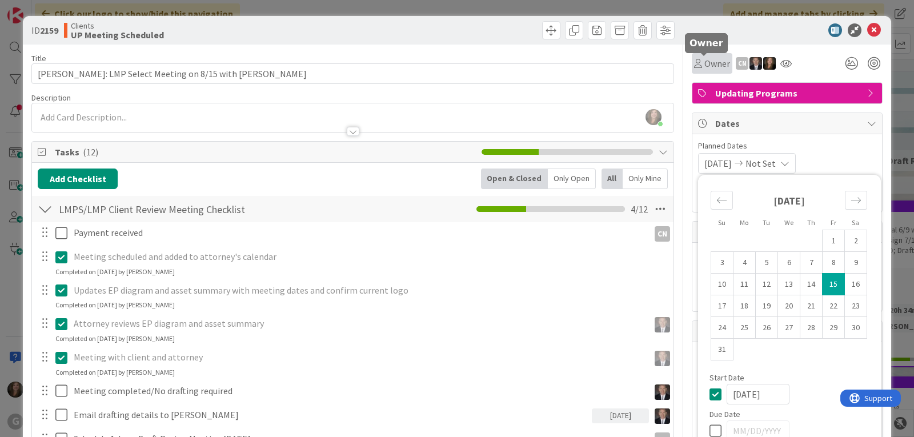
click at [704, 63] on span "Owner" at bounding box center [717, 64] width 26 height 14
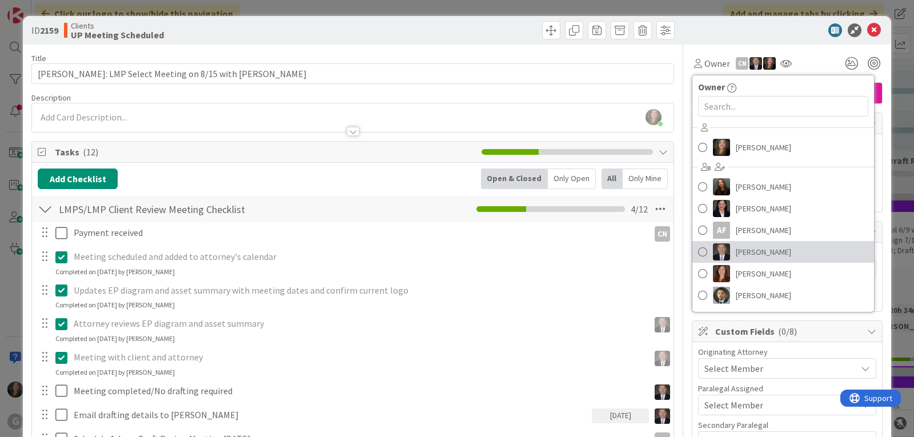
click at [740, 250] on span "[PERSON_NAME]" at bounding box center [763, 251] width 55 height 17
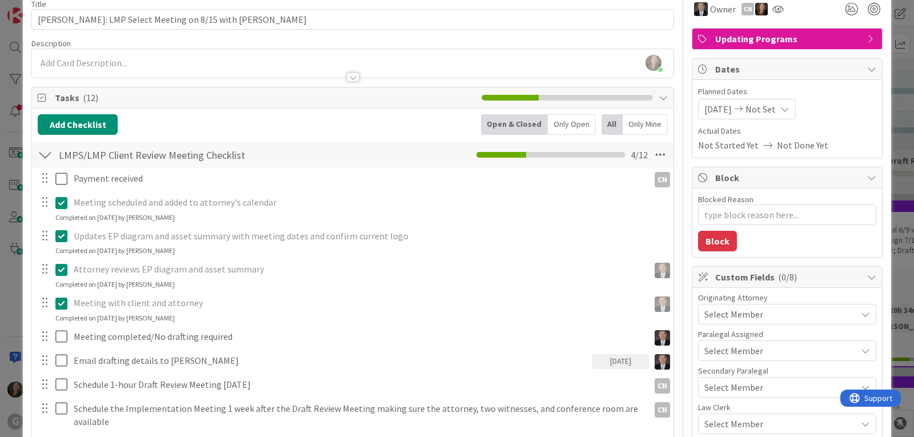
scroll to position [114, 0]
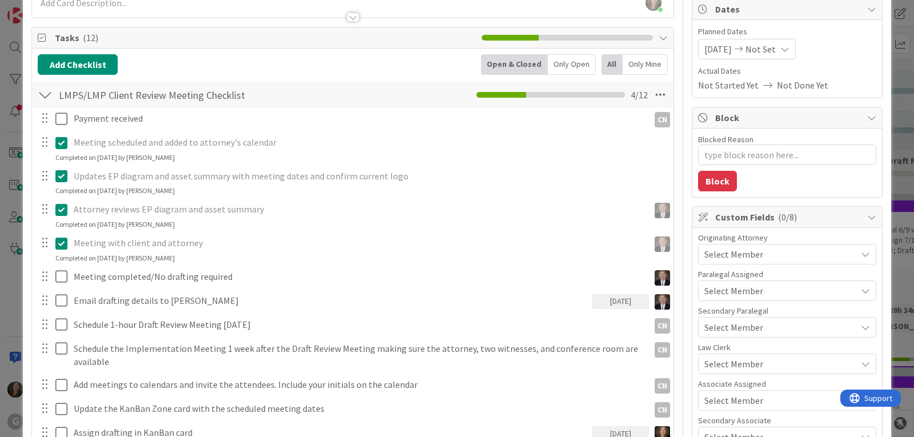
click at [740, 255] on span "Select Member" at bounding box center [733, 254] width 59 height 14
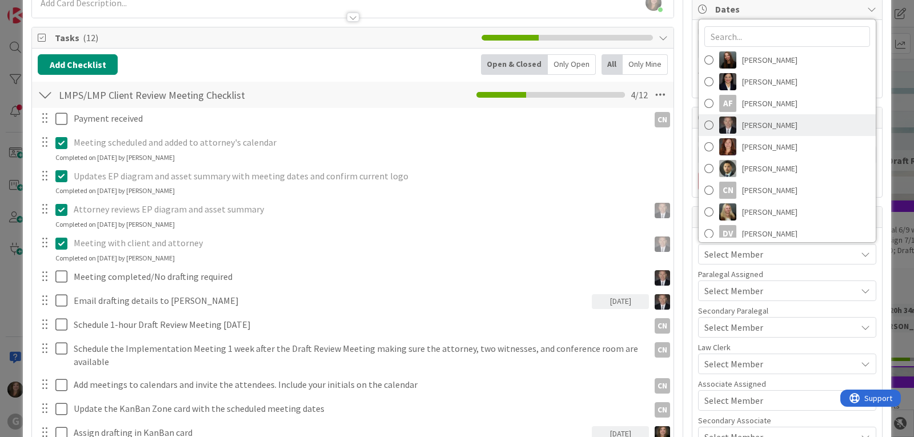
click at [723, 121] on img at bounding box center [727, 125] width 17 height 17
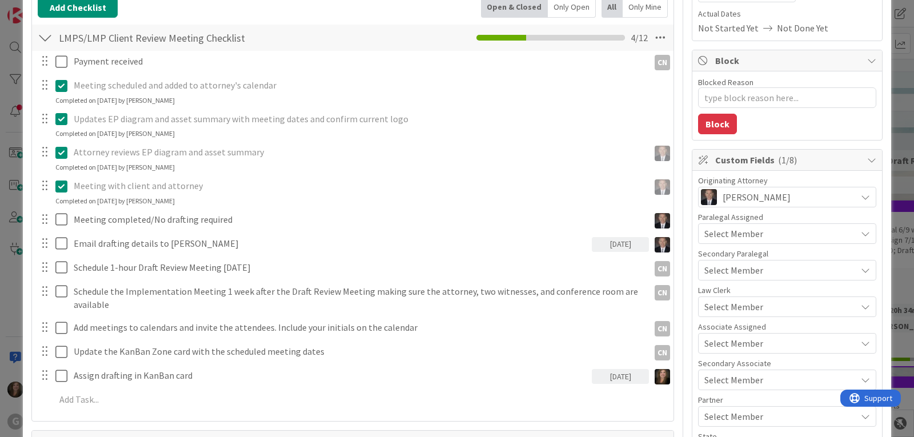
scroll to position [228, 0]
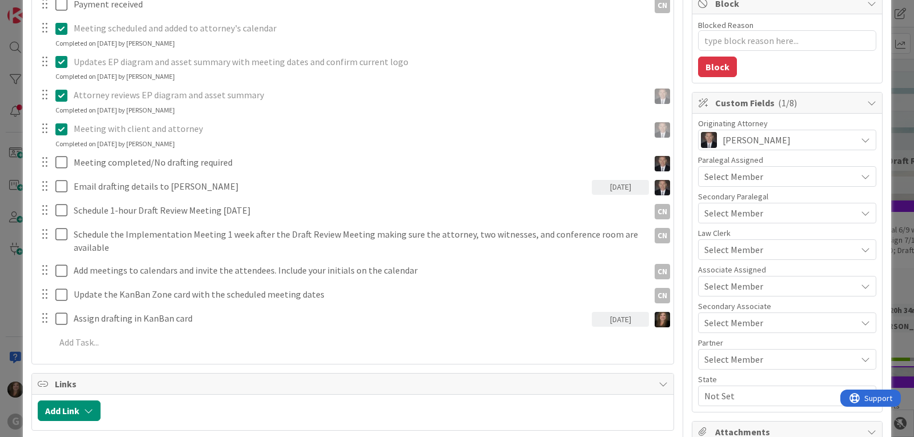
click at [741, 395] on span "Not Set" at bounding box center [780, 396] width 152 height 14
click at [720, 351] on link "FL" at bounding box center [785, 348] width 182 height 21
type textarea "x"
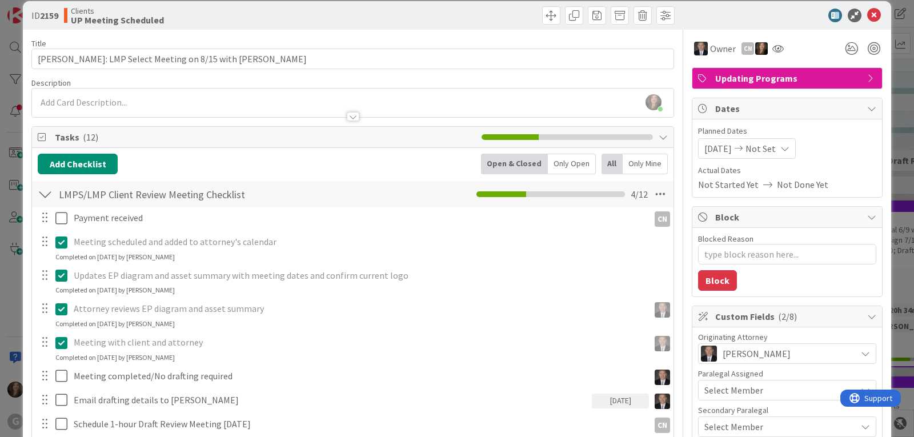
scroll to position [0, 0]
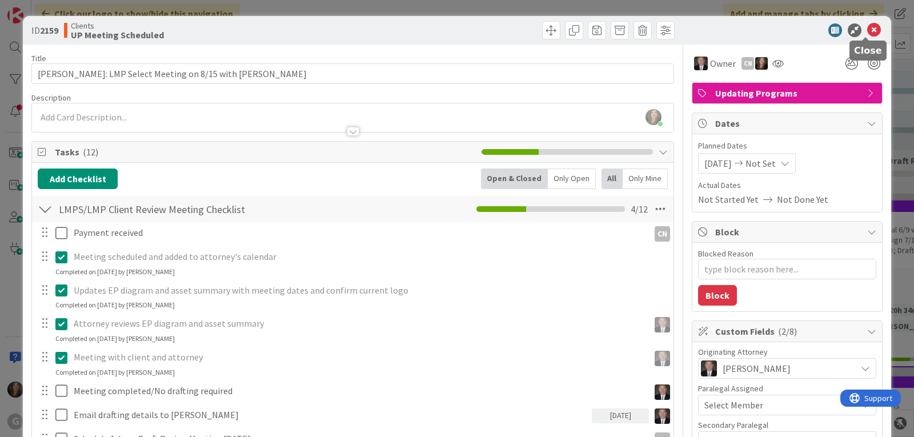
click at [868, 29] on icon at bounding box center [874, 30] width 14 height 14
